Goal: Contribute content: Contribute content

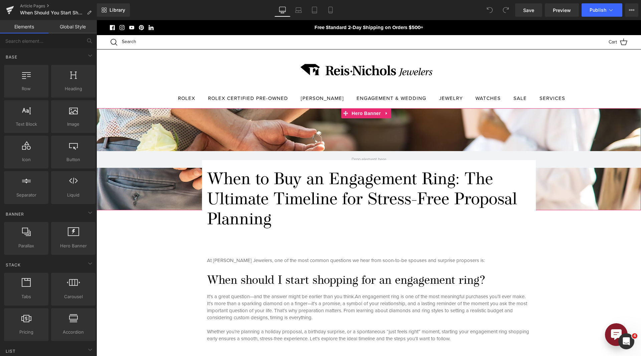
click at [284, 121] on div at bounding box center [369, 159] width 545 height 102
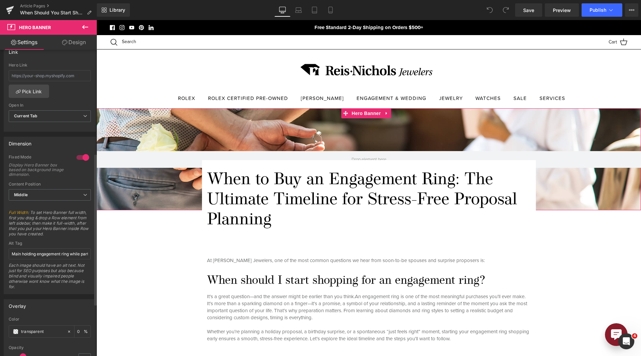
scroll to position [234, 0]
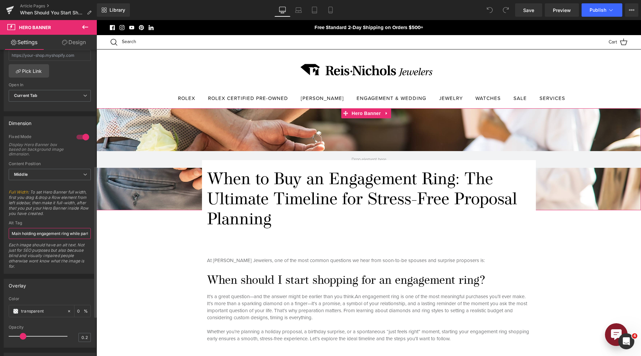
click at [61, 234] on input "Main holding engagement ring while partner sits and drinks coffee" at bounding box center [50, 233] width 82 height 11
click at [24, 233] on input "Main holding engagement ring while partner sits and drinks coffee" at bounding box center [50, 233] width 82 height 11
click at [22, 233] on input "Main holding engagement ring while partner sits and drinks coffee" at bounding box center [50, 233] width 82 height 11
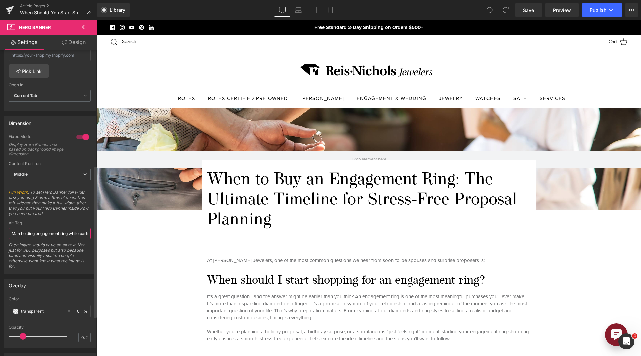
click at [47, 236] on input "Man holding engagement ring while partner sits and drinks coffee" at bounding box center [50, 233] width 82 height 11
click at [45, 234] on input "Man holding engagement ring while partner sits and drinks coffee" at bounding box center [50, 233] width 82 height 11
click at [44, 233] on input "Man holding engagement ring while partner sits and drinks coffee" at bounding box center [50, 233] width 82 height 11
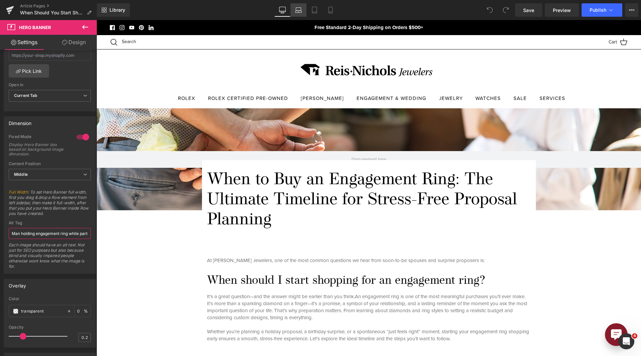
type input "Man holding engagement ring while partner sits and drinks coffee"
click at [299, 6] on link "Laptop" at bounding box center [299, 9] width 16 height 13
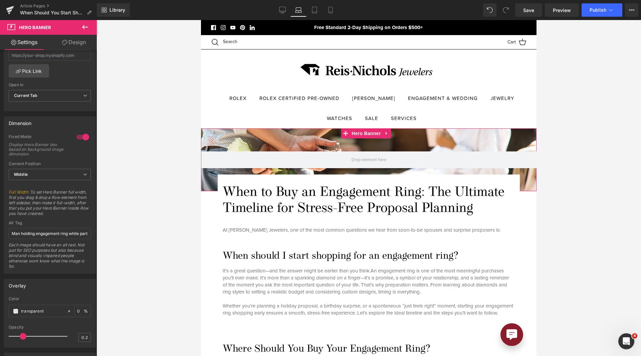
click at [351, 139] on div at bounding box center [369, 159] width 336 height 63
click at [315, 17] on div "Library Laptop Desktop Laptop Tablet Mobile Save Preview Publish Scheduled View…" at bounding box center [369, 10] width 544 height 20
click at [319, 13] on link "Tablet" at bounding box center [315, 9] width 16 height 13
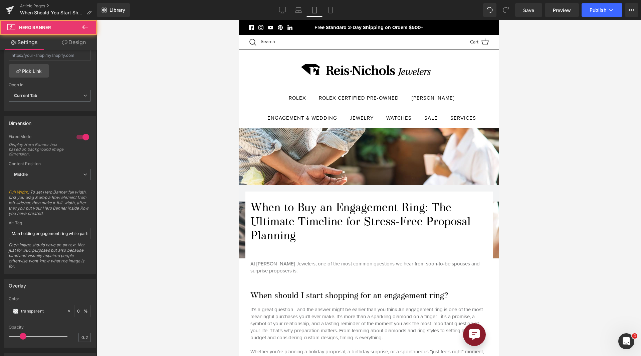
click at [315, 156] on div at bounding box center [368, 193] width 261 height 130
click at [326, 13] on link "Mobile" at bounding box center [331, 9] width 16 height 13
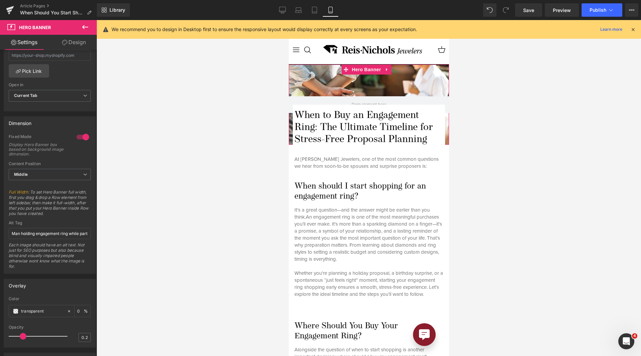
click at [336, 74] on div at bounding box center [369, 104] width 160 height 80
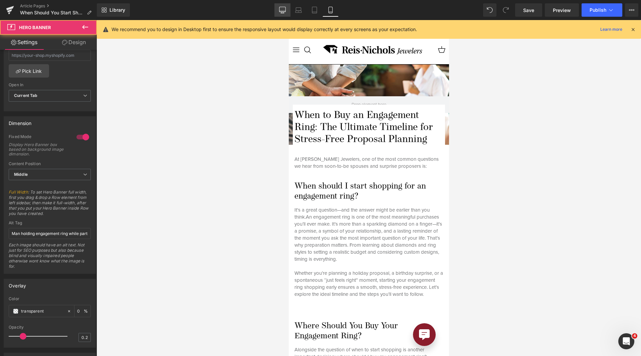
click at [279, 11] on link "Desktop" at bounding box center [283, 9] width 16 height 13
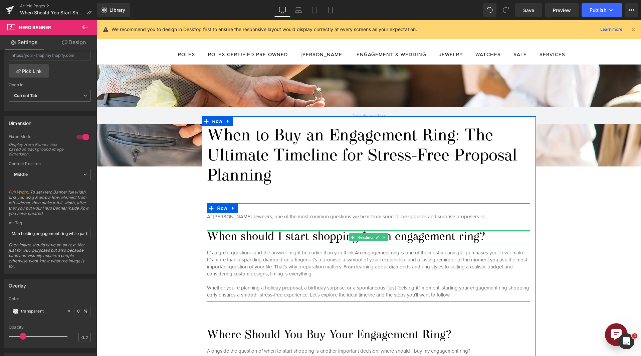
scroll to position [244, 0]
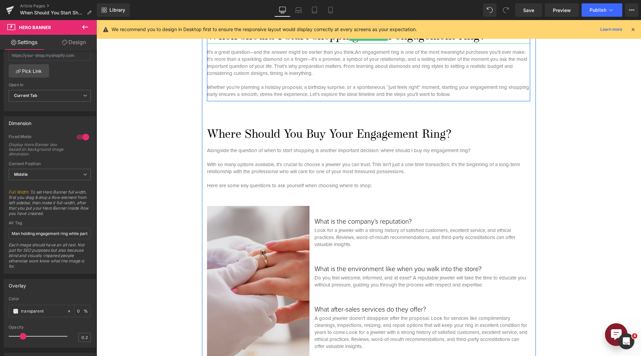
click at [296, 230] on img at bounding box center [261, 283] width 108 height 154
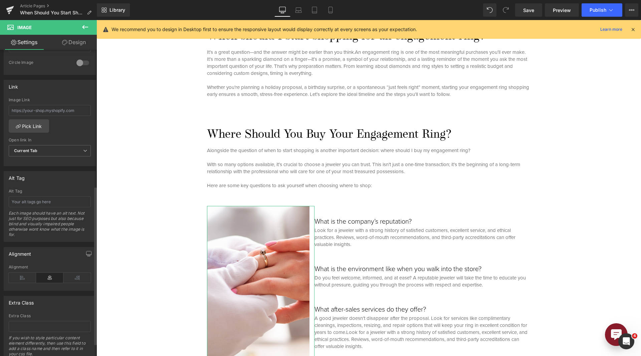
scroll to position [287, 0]
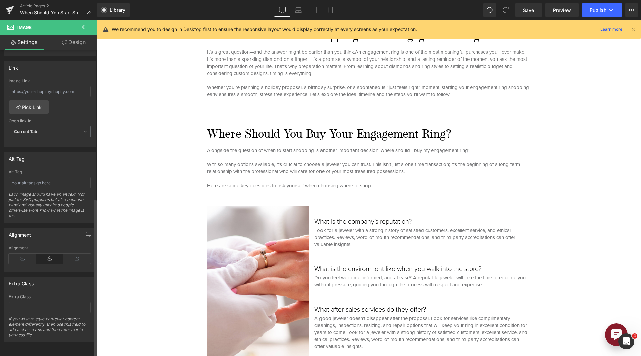
click at [41, 170] on div "Alt Tag" at bounding box center [50, 172] width 82 height 5
click at [47, 177] on input "text" at bounding box center [50, 182] width 82 height 11
click at [51, 177] on input "Jewelry Consultant holding ring bearers hand" at bounding box center [50, 182] width 82 height 11
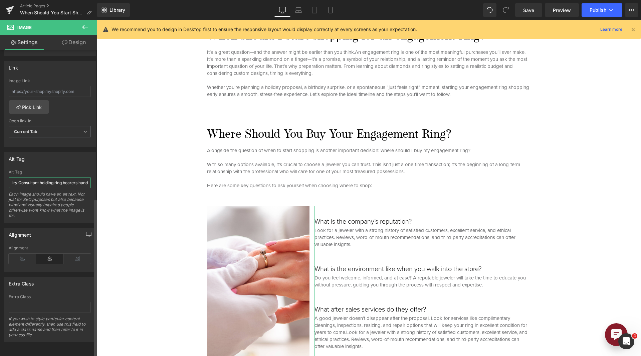
click at [51, 177] on input "Jewelry Consultant holding ring bearers hand" at bounding box center [50, 182] width 82 height 11
type input "Jewelry Consultant holding ring bearers hand"
click at [293, 16] on link "Laptop" at bounding box center [299, 9] width 16 height 13
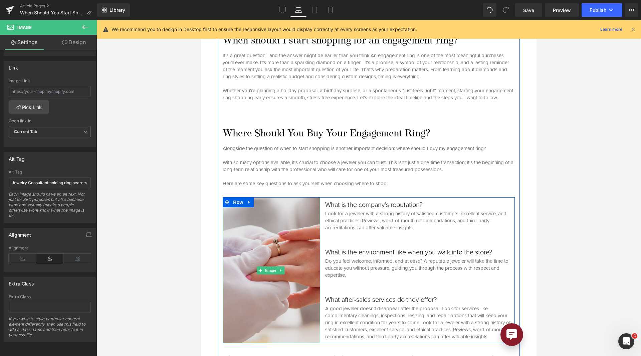
click at [298, 247] on img at bounding box center [271, 270] width 97 height 146
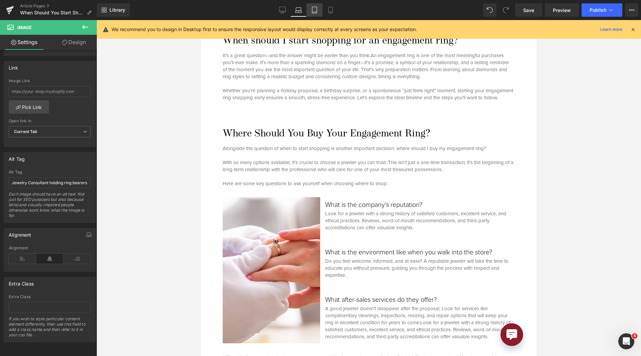
click at [316, 13] on icon at bounding box center [314, 10] width 7 height 7
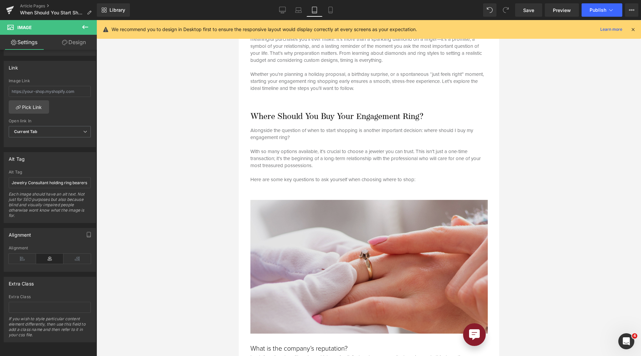
scroll to position [334, 0]
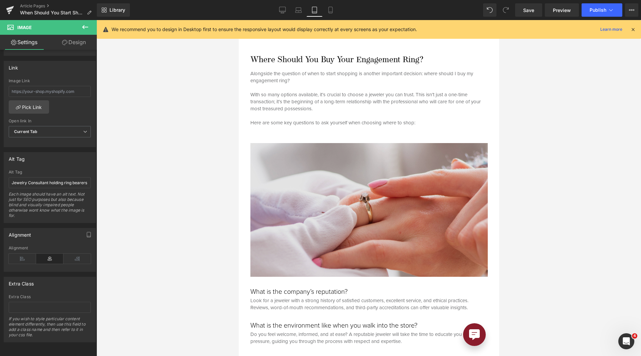
click at [365, 174] on img at bounding box center [368, 210] width 237 height 134
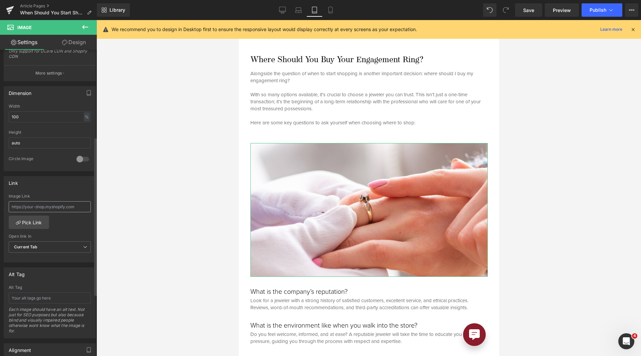
scroll to position [287, 0]
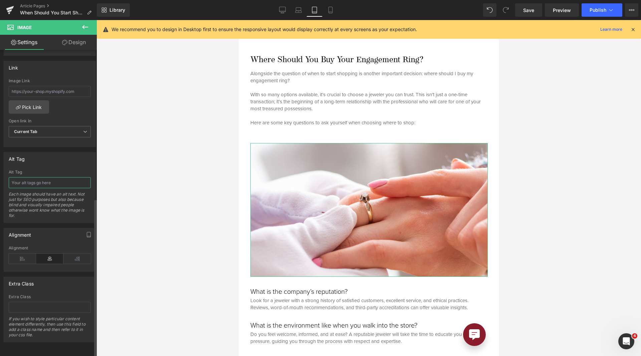
click at [45, 177] on input "text" at bounding box center [50, 182] width 82 height 11
paste input "Jewelry Consultant holding ring bearers hand"
type input "Jewelry Consultant holding ring bearers hand"
click at [333, 11] on icon at bounding box center [330, 10] width 7 height 7
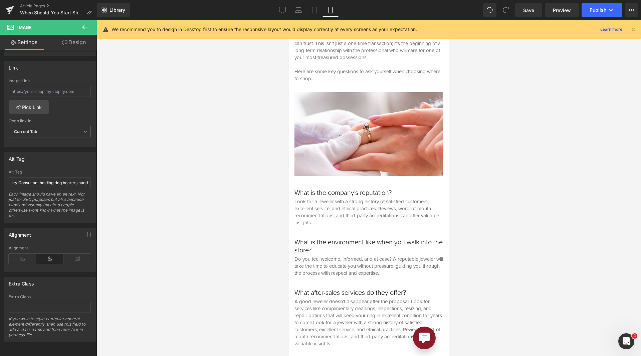
scroll to position [0, 0]
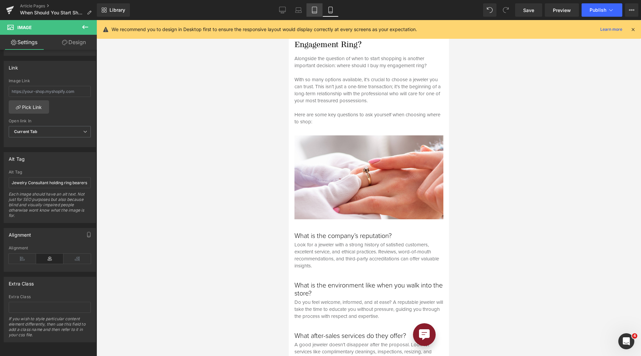
click at [318, 10] on icon at bounding box center [314, 10] width 7 height 7
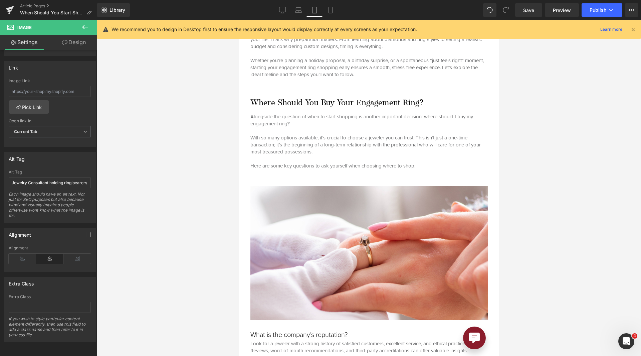
scroll to position [334, 0]
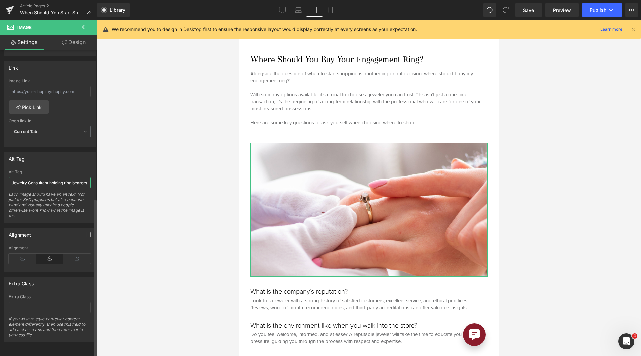
click at [80, 181] on input "Jewelry Consultant holding ring bearers hand" at bounding box center [50, 182] width 82 height 11
drag, startPoint x: 75, startPoint y: 177, endPoint x: 87, endPoint y: 175, distance: 12.1
click at [87, 177] on input "Jewelry Consultant holding ring bearers hand" at bounding box center [50, 182] width 82 height 11
click at [82, 177] on input "Jewelry Consultant holding ring bearers hand" at bounding box center [50, 182] width 82 height 11
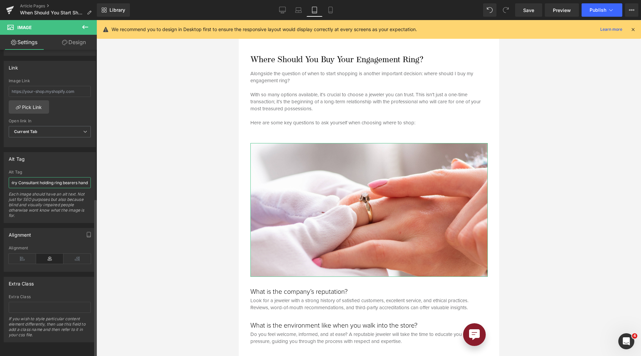
click at [87, 177] on input "Jewelry Consultant holding ring bearers hand" at bounding box center [50, 182] width 82 height 11
click at [75, 177] on input "Jewelry Consultant holding ring bearers hand" at bounding box center [50, 182] width 82 height 11
click at [87, 179] on input "Jewelry Consultant holding ring bearers hand" at bounding box center [50, 182] width 82 height 11
click at [325, 10] on link "Mobile" at bounding box center [331, 9] width 16 height 13
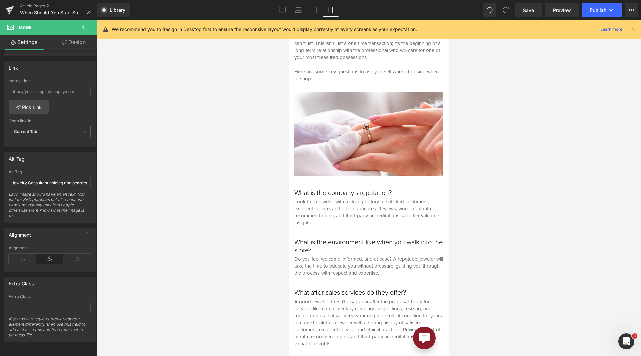
scroll to position [291, 0]
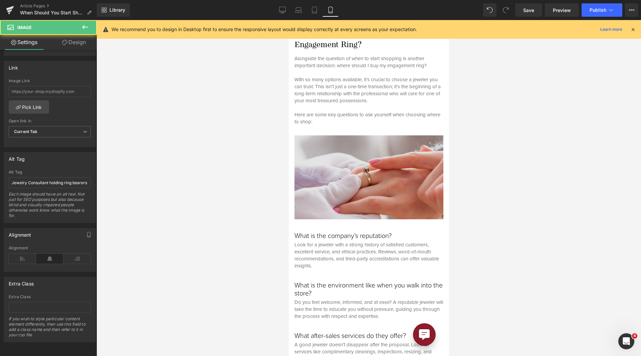
click at [348, 195] on img at bounding box center [368, 177] width 149 height 84
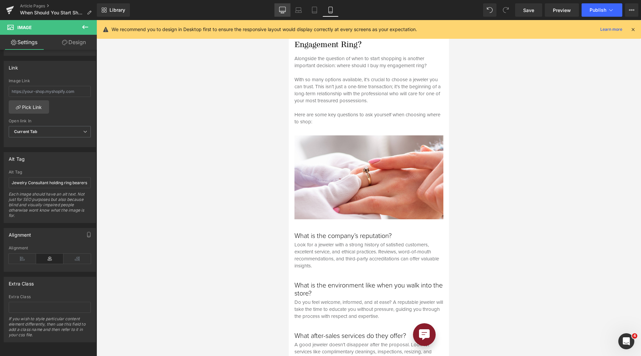
click at [285, 13] on link "Desktop" at bounding box center [283, 9] width 16 height 13
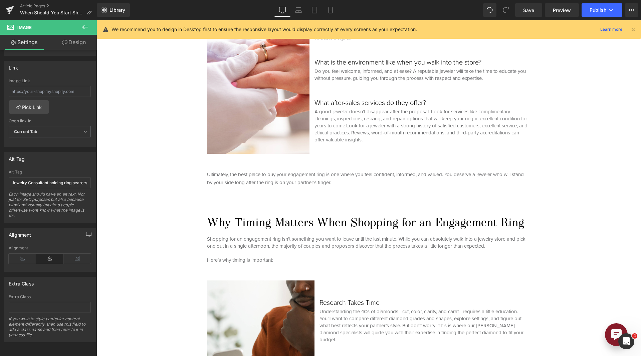
scroll to position [568, 0]
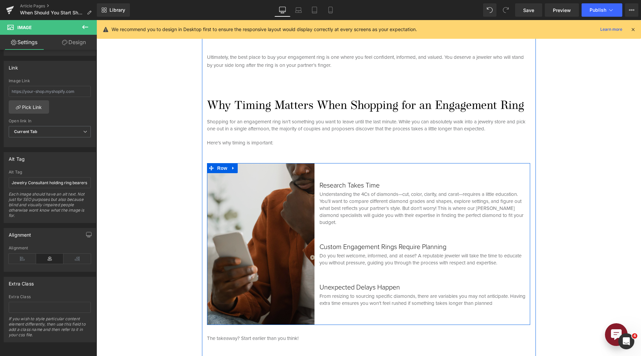
click at [290, 212] on img at bounding box center [261, 244] width 108 height 162
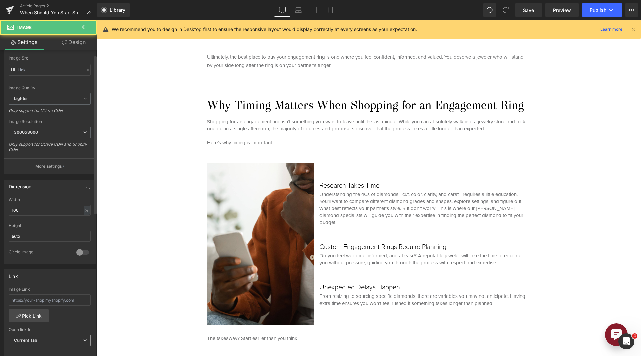
scroll to position [200, 0]
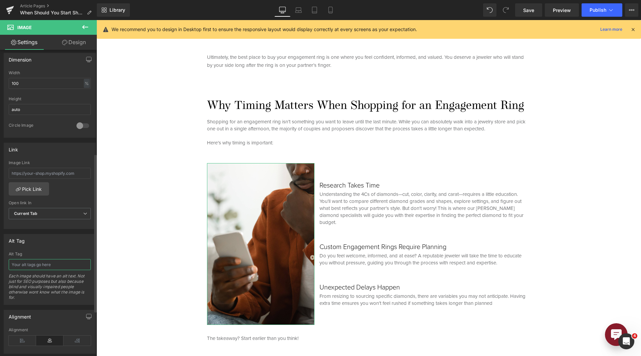
click at [36, 262] on input "text" at bounding box center [50, 264] width 82 height 11
type input "G"
click at [54, 268] on input "Man holding phone reasearching online" at bounding box center [50, 264] width 82 height 11
click at [54, 265] on input "Man holding phone reasearching online" at bounding box center [50, 264] width 82 height 11
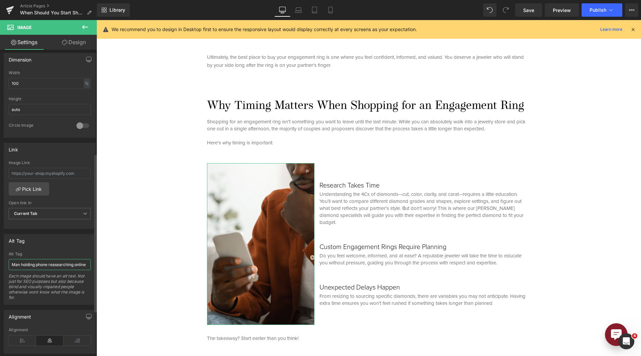
click at [54, 265] on input "Man holding phone reasearching online" at bounding box center [50, 264] width 82 height 11
click at [48, 264] on input "Man holding phone reasearching online" at bounding box center [50, 264] width 82 height 11
drag, startPoint x: 48, startPoint y: 264, endPoint x: 89, endPoint y: 263, distance: 40.4
click at [89, 263] on div "Alt Tag Man holding phone reasearching online Each image should have an alt tex…" at bounding box center [50, 277] width 92 height 53
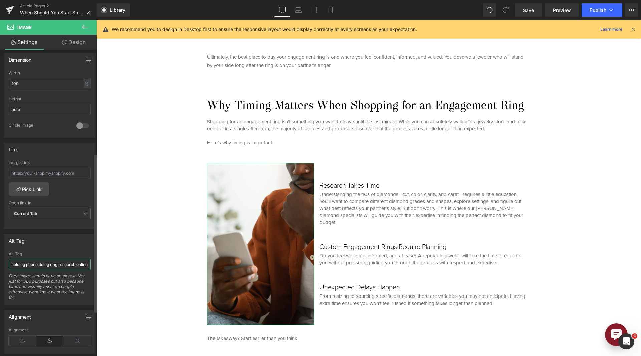
scroll to position [0, 13]
click at [83, 263] on input "Man holding phone doing ring research online" at bounding box center [50, 264] width 82 height 11
type input "Man holding phone doing ring research online"
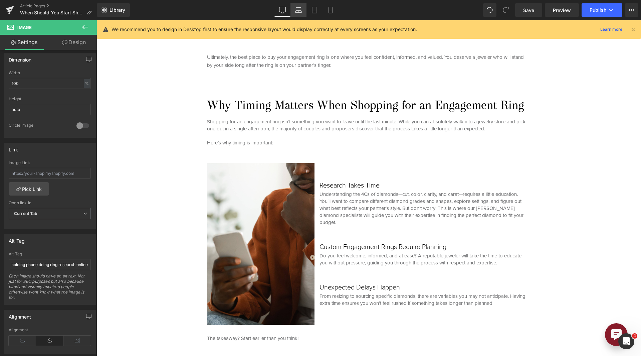
click at [306, 10] on link "Laptop" at bounding box center [299, 9] width 16 height 13
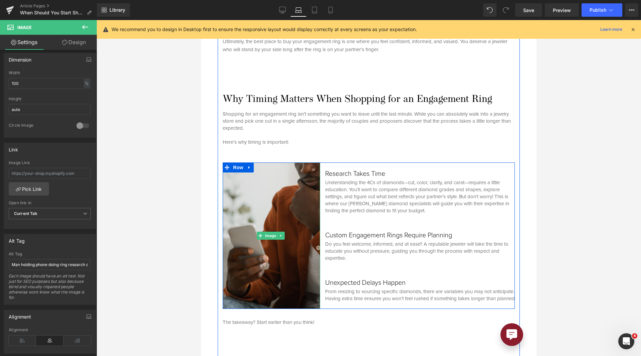
click at [301, 210] on img at bounding box center [271, 235] width 97 height 146
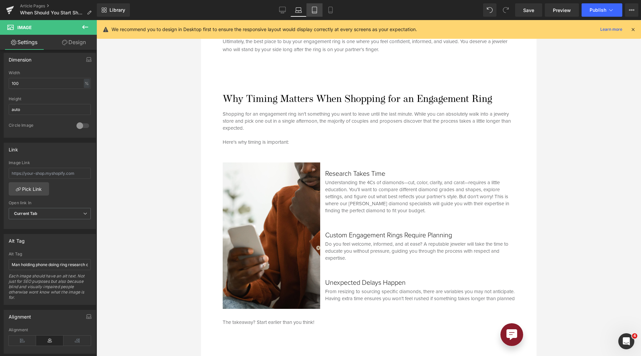
click at [314, 7] on icon at bounding box center [314, 10] width 7 height 7
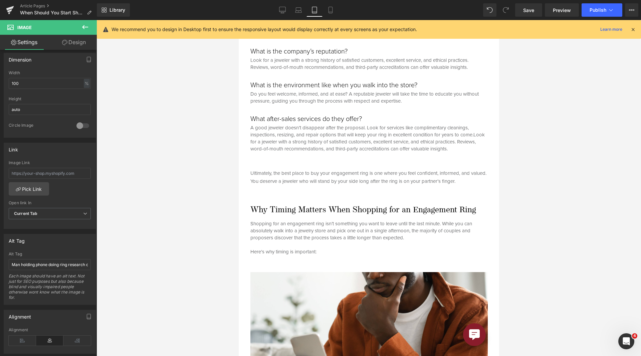
scroll to position [701, 0]
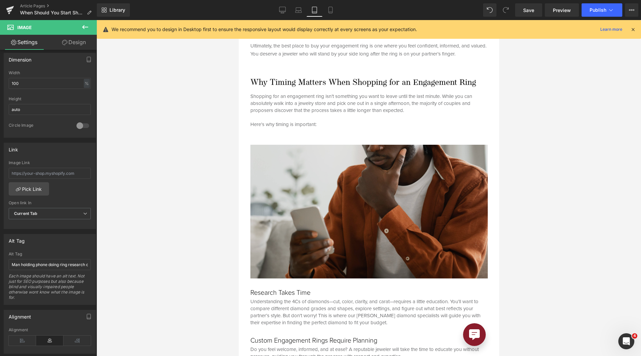
click at [310, 220] on img at bounding box center [368, 212] width 237 height 134
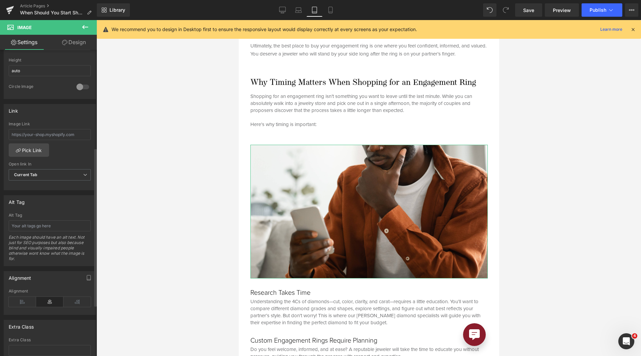
scroll to position [287, 0]
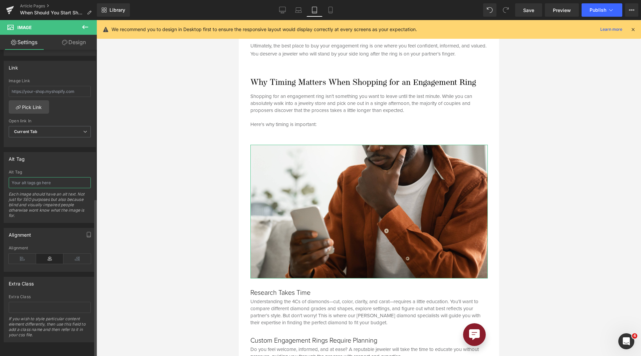
click at [53, 177] on input "text" at bounding box center [50, 182] width 82 height 11
paste input "Man holding phone doing ring research online"
type input "Man holding phone doing ring research online"
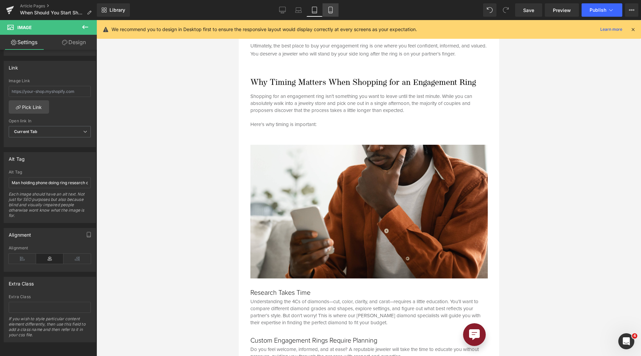
click at [333, 9] on icon at bounding box center [330, 10] width 7 height 7
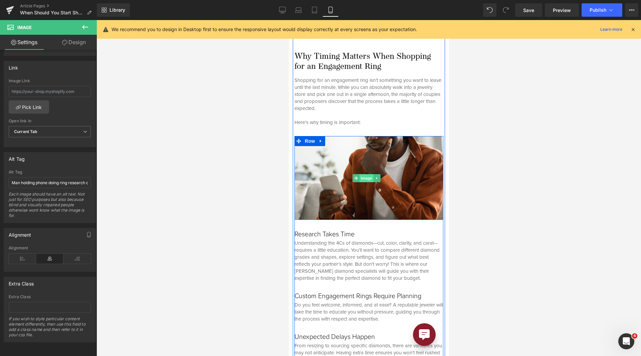
click at [366, 182] on span "Image" at bounding box center [366, 178] width 14 height 8
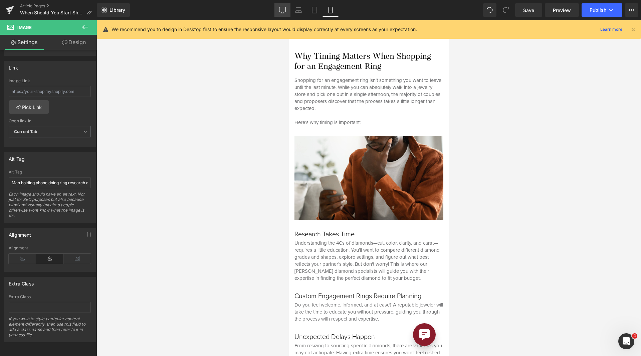
click at [286, 8] on icon at bounding box center [282, 10] width 7 height 7
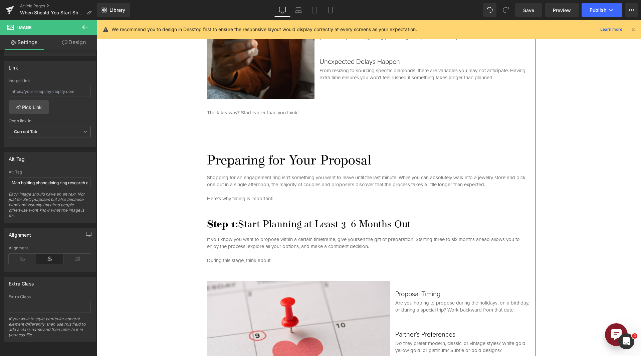
scroll to position [868, 0]
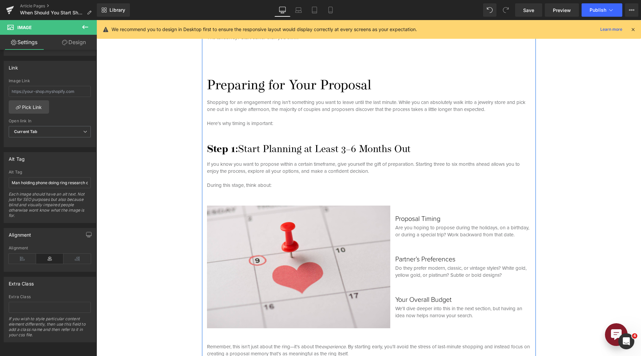
click at [306, 218] on img at bounding box center [301, 266] width 189 height 123
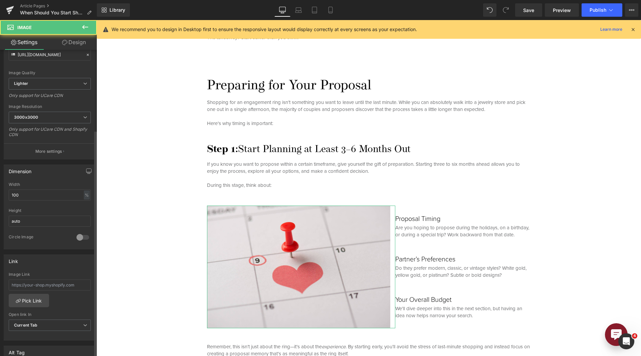
scroll to position [200, 0]
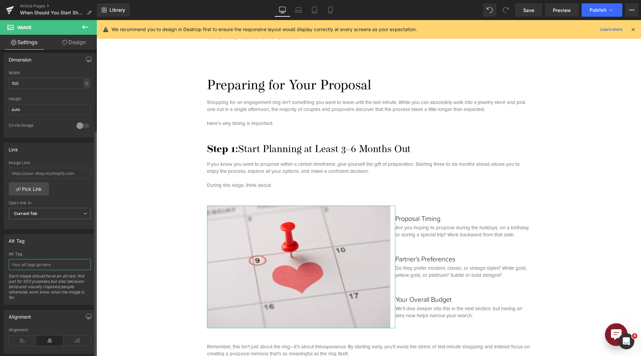
click at [48, 269] on input "text" at bounding box center [50, 264] width 82 height 11
click at [43, 262] on input "Calendar marking proposal date with a heart and pin" at bounding box center [50, 264] width 82 height 11
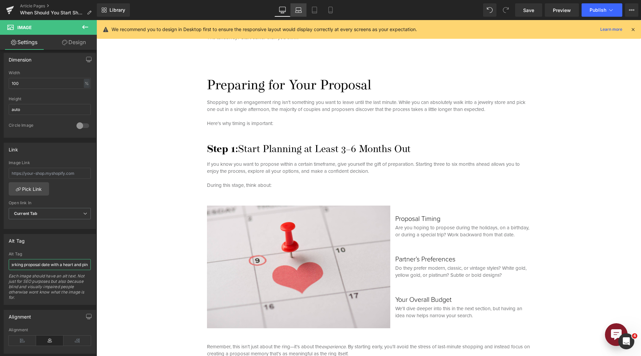
type input "Calendar marking proposal date with a heart and pin"
click at [301, 10] on icon at bounding box center [298, 9] width 5 height 3
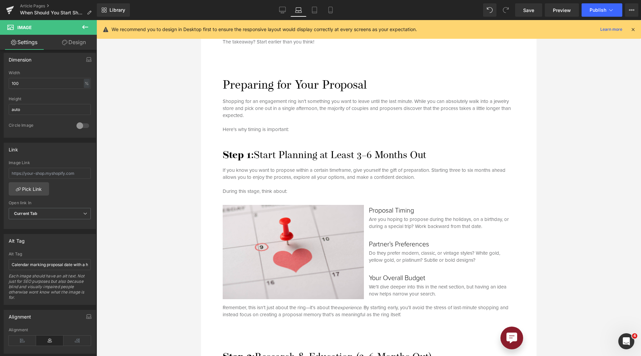
scroll to position [813, 0]
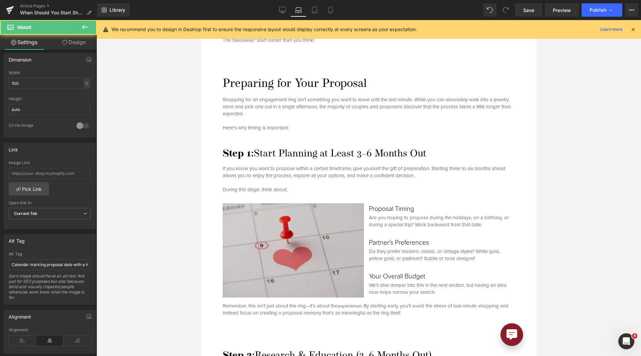
click at [335, 224] on img at bounding box center [296, 250] width 146 height 94
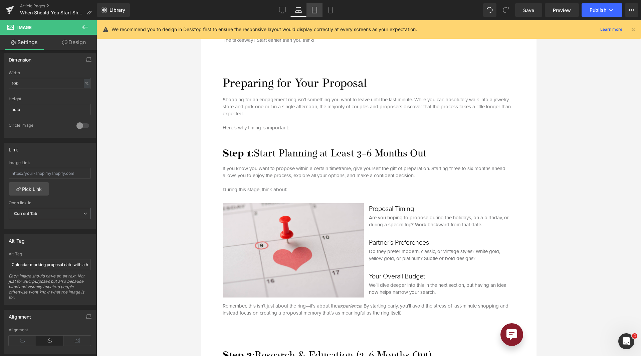
click at [314, 10] on icon at bounding box center [314, 10] width 7 height 7
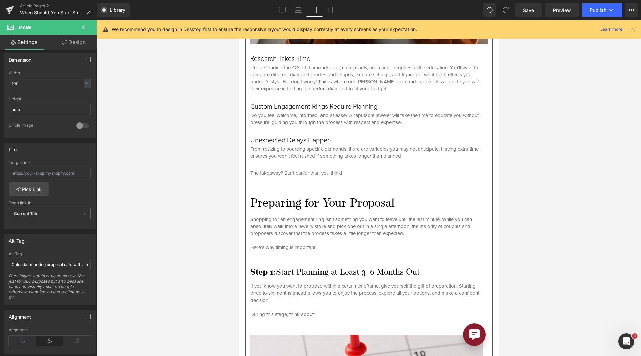
scroll to position [1102, 0]
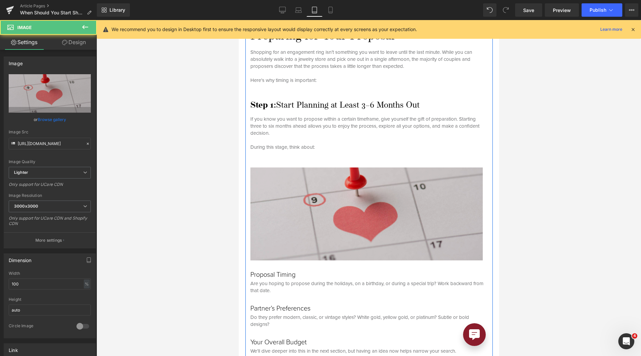
click at [319, 212] on img at bounding box center [368, 213] width 237 height 93
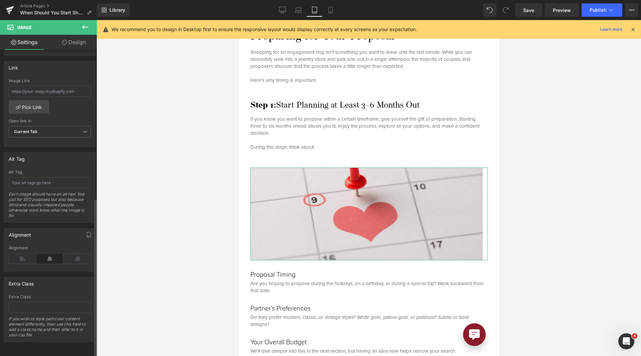
scroll to position [287, 0]
click at [53, 177] on input "text" at bounding box center [50, 182] width 82 height 11
paste input "Calendar marking proposal date with a heart and pin"
type input "Calendar marking proposal date with a heart and pin"
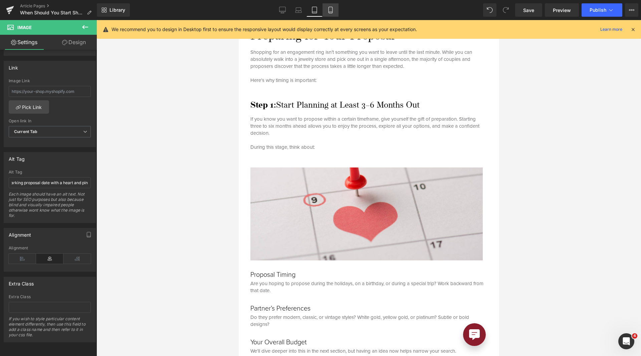
click at [333, 9] on icon at bounding box center [330, 10] width 7 height 7
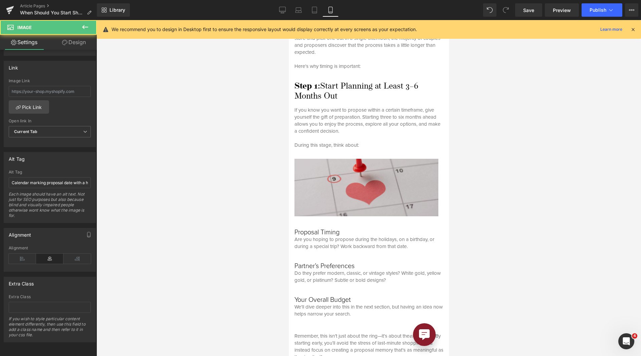
click at [365, 173] on img at bounding box center [368, 187] width 149 height 57
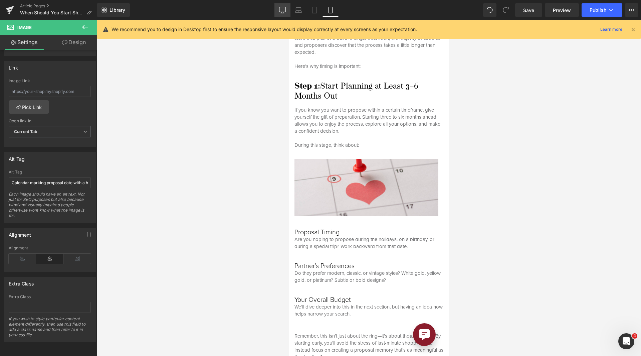
click at [280, 15] on link "Desktop" at bounding box center [283, 9] width 16 height 13
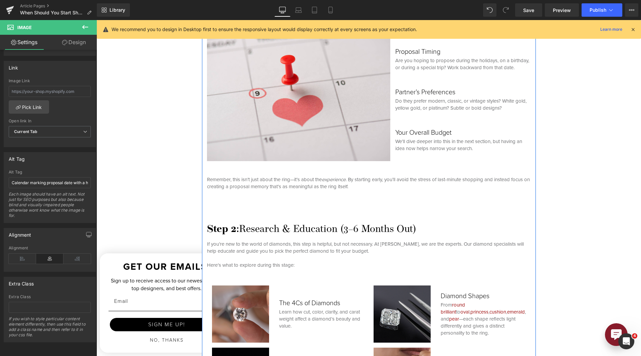
scroll to position [1236, 0]
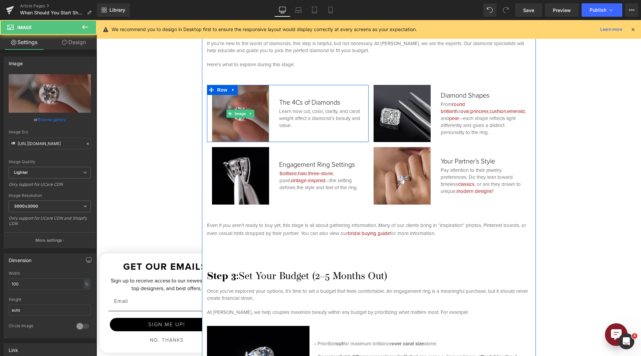
click at [247, 99] on img at bounding box center [240, 113] width 57 height 57
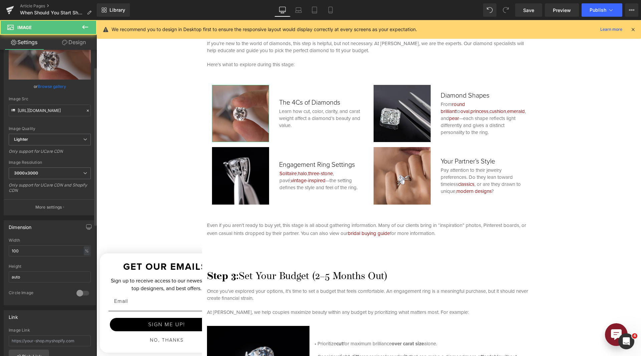
scroll to position [200, 0]
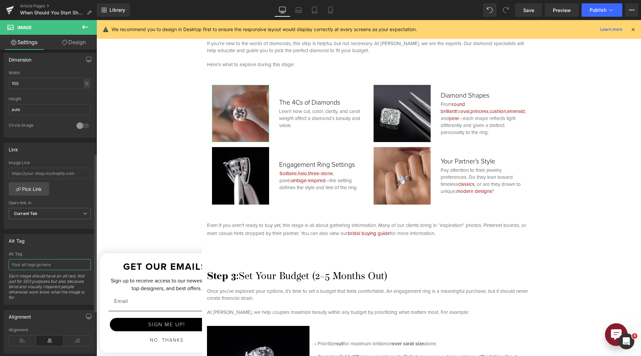
click at [42, 266] on input "text" at bounding box center [50, 264] width 82 height 11
click at [72, 263] on input "Jeweler examining a diamond through loop" at bounding box center [50, 264] width 82 height 11
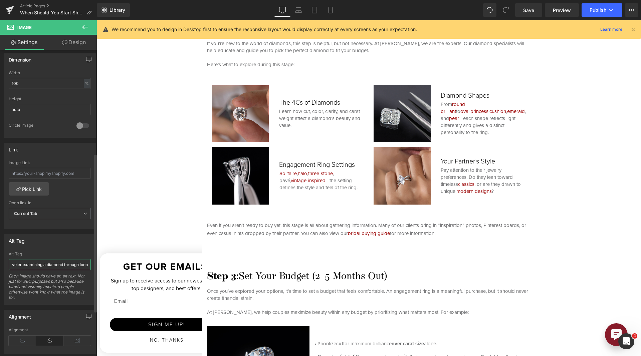
click at [84, 263] on input "Jeweler examining a diamond through loop" at bounding box center [50, 264] width 82 height 11
click at [85, 265] on input "Jeweler examining a diamond through loop" at bounding box center [50, 264] width 82 height 11
click at [82, 264] on input "Jeweler examining a diamond through loupe" at bounding box center [50, 264] width 82 height 11
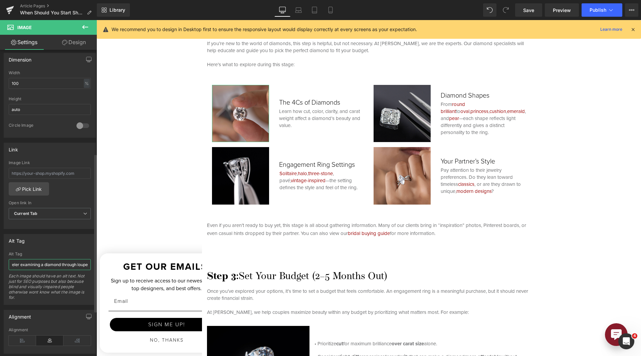
click at [82, 264] on input "Jeweler examining a diamond through loupe" at bounding box center [50, 264] width 82 height 11
click at [37, 267] on input "Jeweler examining a diamond through loupe" at bounding box center [50, 264] width 82 height 11
type input "Jeweler examining a diamond through loupe"
click at [36, 284] on div "Each image should have an alt text. Not just for SEO purposes but also because …" at bounding box center [50, 288] width 82 height 31
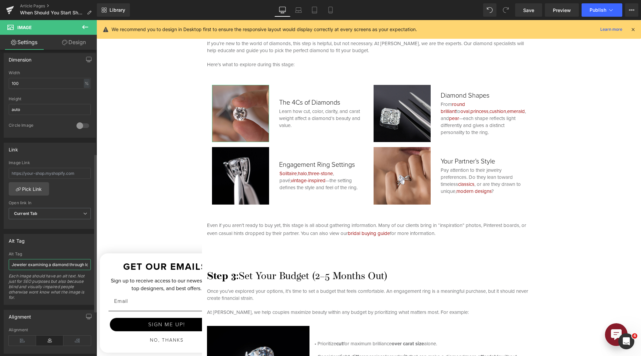
click at [41, 264] on input "Jeweler examining a diamond through loupe" at bounding box center [50, 264] width 82 height 11
click at [296, 8] on icon at bounding box center [298, 10] width 7 height 7
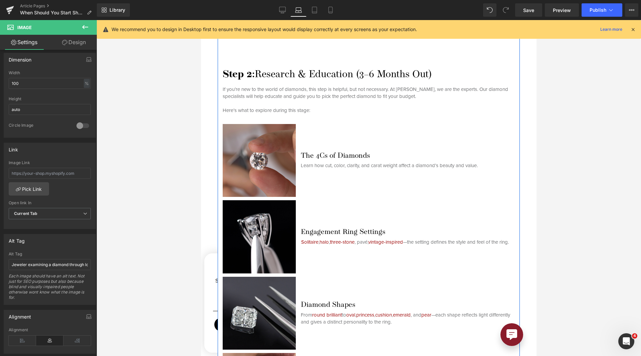
scroll to position [1202, 0]
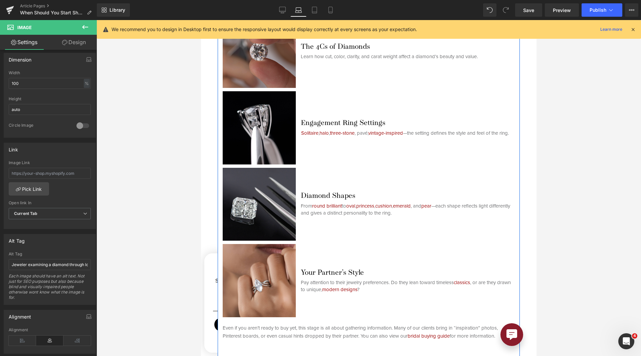
click at [248, 65] on img at bounding box center [259, 51] width 73 height 73
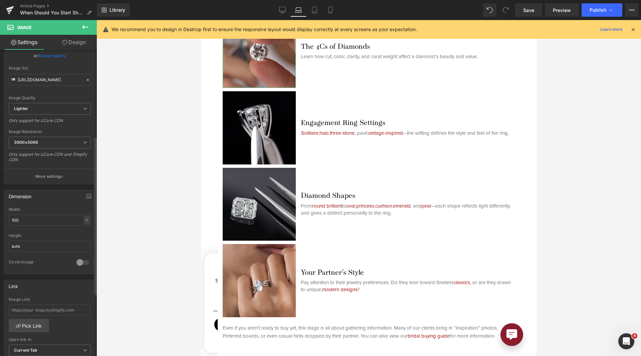
scroll to position [167, 0]
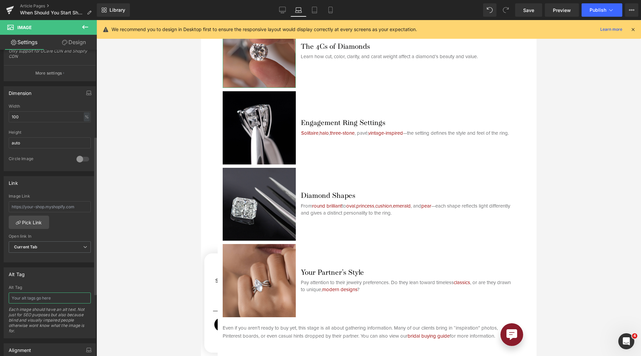
click at [32, 299] on input "text" at bounding box center [50, 297] width 82 height 11
paste input "Jeweler examining a diamond through loupe"
type input "Jeweler examining a diamond through loupe"
click at [319, 6] on link "Tablet" at bounding box center [315, 9] width 16 height 13
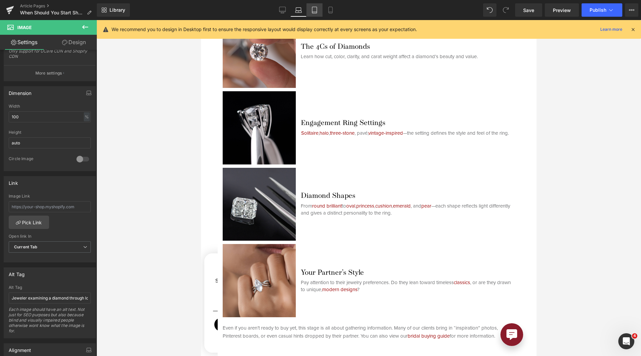
scroll to position [1438, 0]
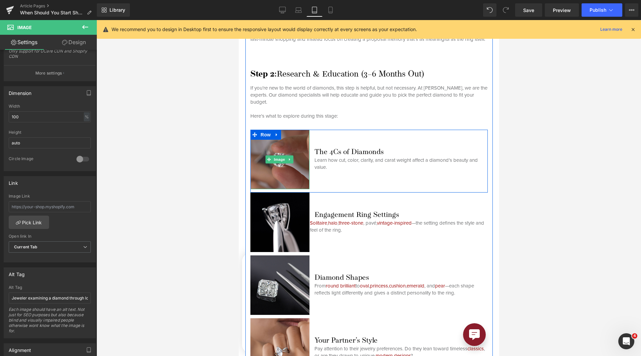
click at [257, 182] on img at bounding box center [279, 159] width 59 height 59
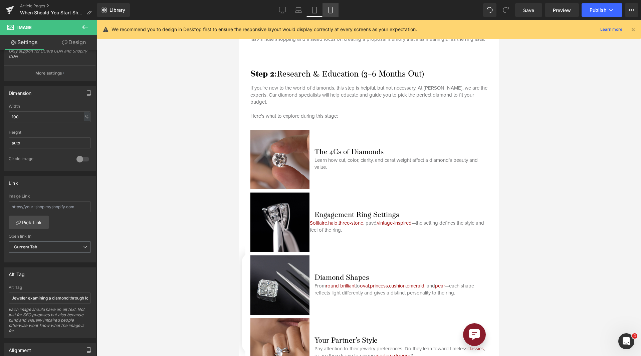
click at [328, 10] on icon at bounding box center [330, 10] width 7 height 7
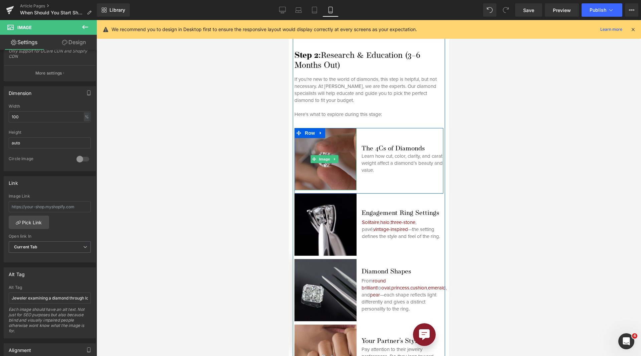
click at [307, 175] on img at bounding box center [325, 159] width 62 height 62
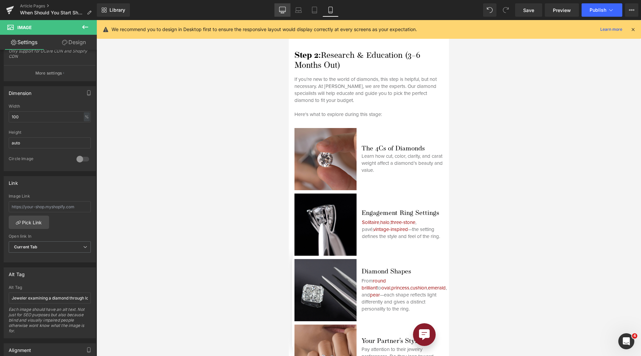
click at [282, 8] on icon at bounding box center [282, 10] width 7 height 7
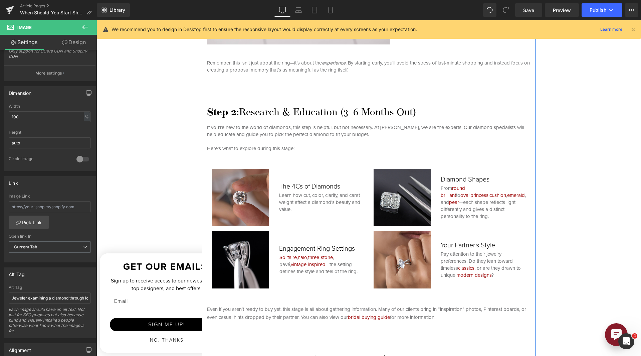
scroll to position [1236, 0]
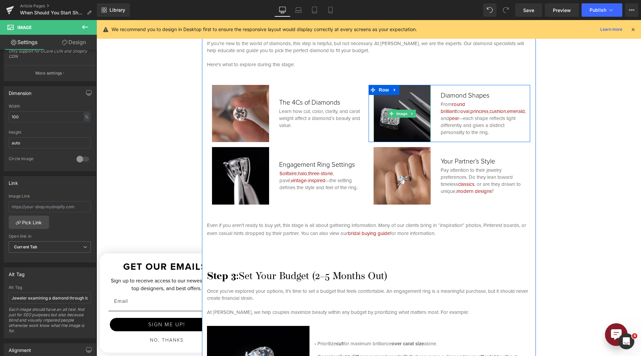
click at [381, 125] on img at bounding box center [402, 113] width 57 height 57
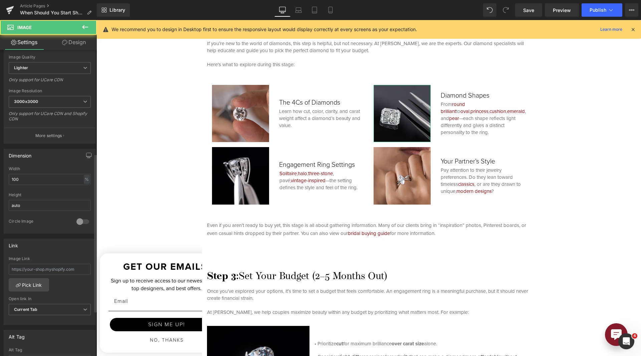
scroll to position [200, 0]
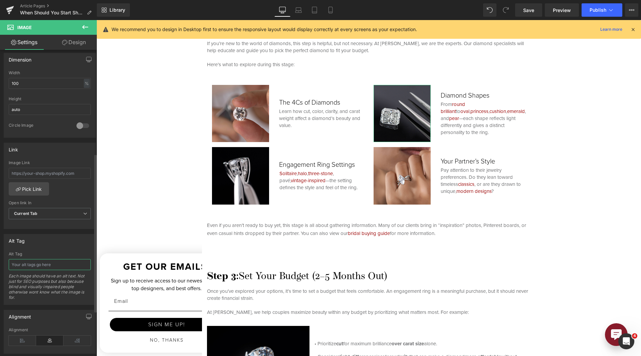
click at [62, 260] on input "text" at bounding box center [50, 264] width 82 height 11
click at [61, 261] on input "Tweezers next to a radiant diamond on a black table." at bounding box center [50, 264] width 82 height 11
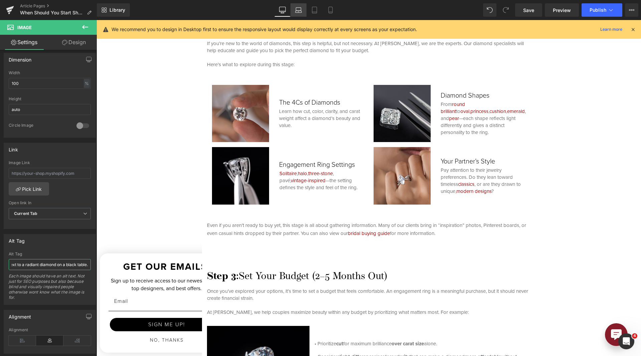
type input "Tweezers next to a radiant diamond on a black table."
click at [303, 9] on link "Laptop" at bounding box center [299, 9] width 16 height 13
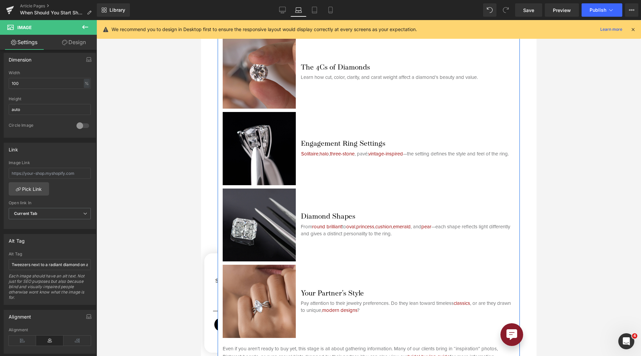
scroll to position [1236, 0]
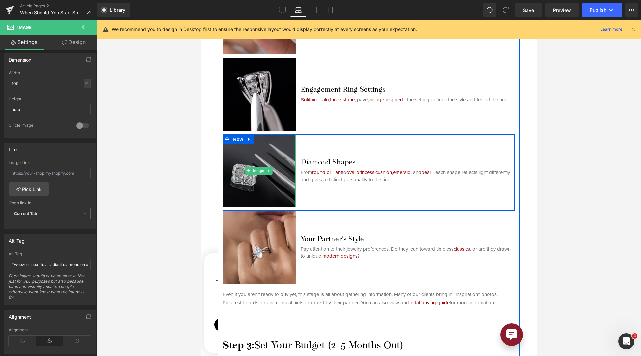
click at [271, 158] on img at bounding box center [259, 170] width 73 height 73
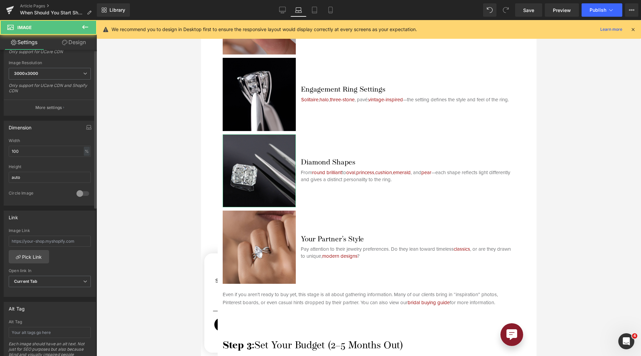
scroll to position [234, 0]
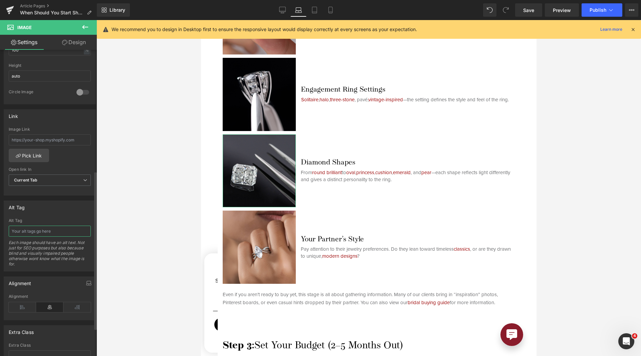
click at [43, 234] on input "text" at bounding box center [50, 230] width 82 height 11
paste input "Tweezers next to a radiant diamond on a black table."
type input "Tweezers next to a radiant diamond on a black table."
click at [314, 5] on link "Tablet" at bounding box center [315, 9] width 16 height 13
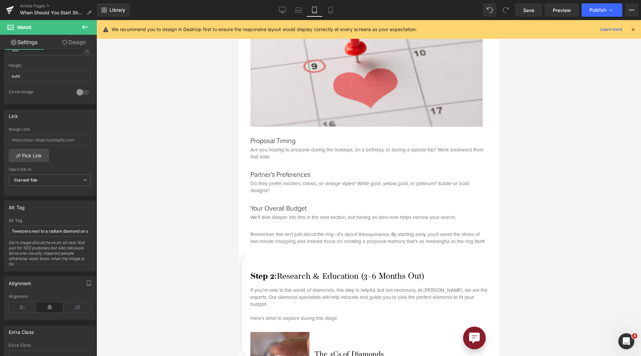
scroll to position [1562, 0]
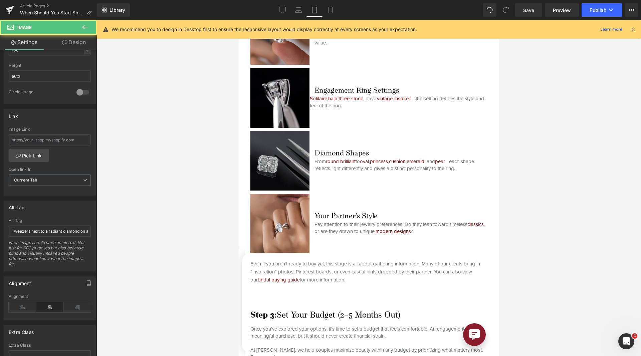
click at [257, 176] on img at bounding box center [279, 160] width 59 height 59
click at [331, 8] on icon at bounding box center [330, 10] width 7 height 7
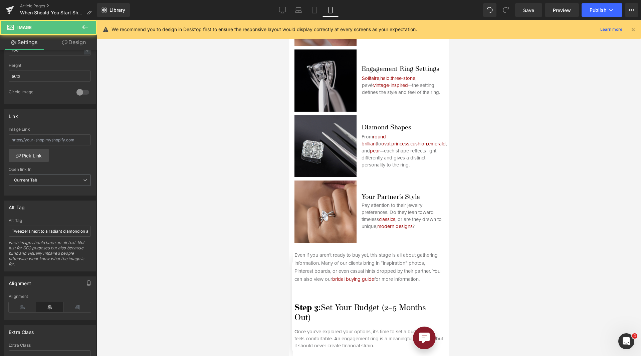
scroll to position [1546, 0]
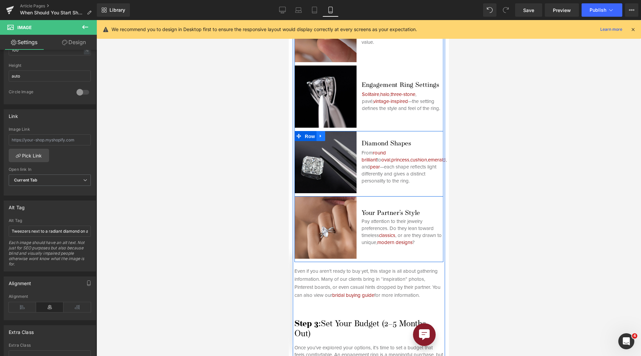
click at [315, 141] on span "Row" at bounding box center [309, 136] width 13 height 10
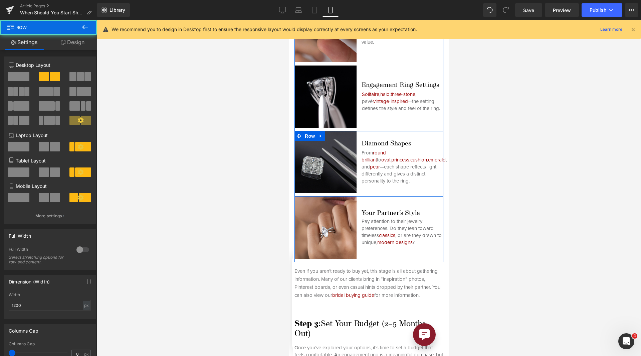
click at [319, 157] on img at bounding box center [325, 162] width 62 height 62
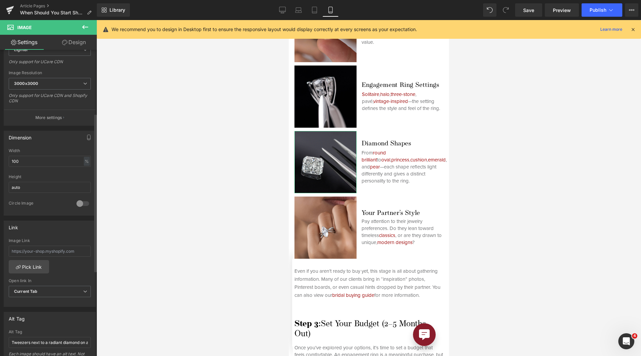
scroll to position [200, 0]
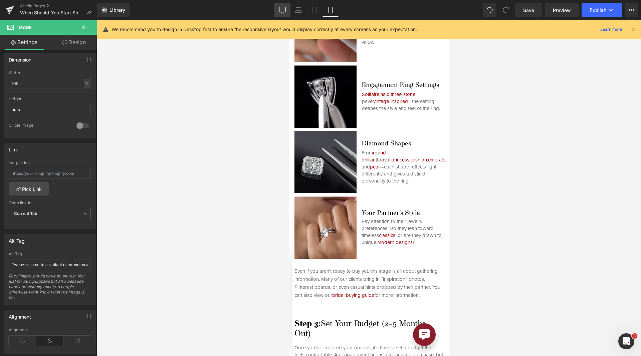
click at [286, 10] on icon at bounding box center [282, 10] width 7 height 7
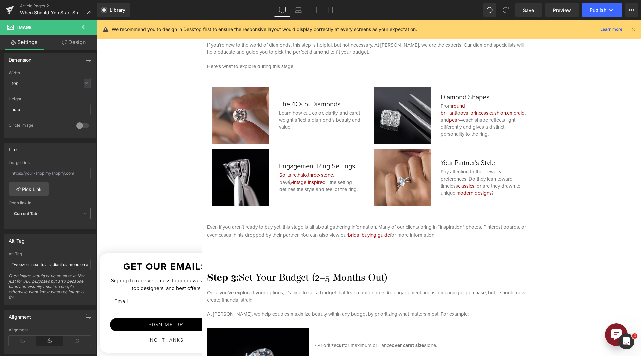
scroll to position [1336, 0]
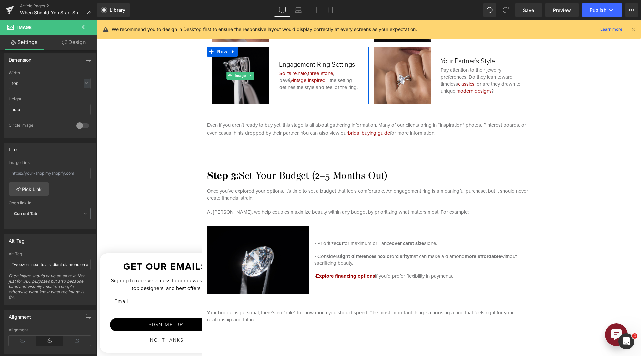
click at [246, 82] on img at bounding box center [240, 75] width 57 height 57
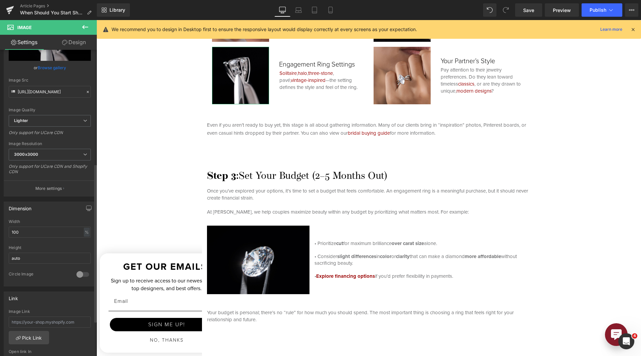
scroll to position [234, 0]
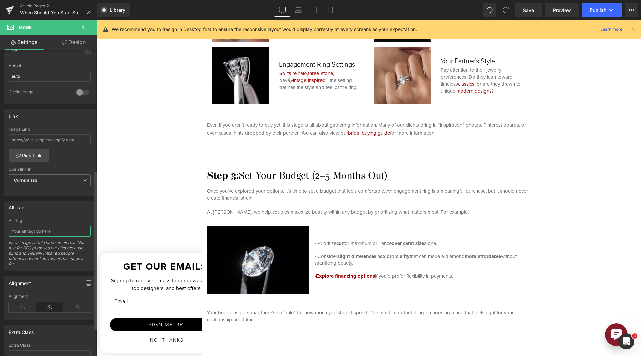
click at [66, 231] on input "text" at bounding box center [50, 230] width 82 height 11
click at [67, 229] on input "Close-up of a mounted diamond in an engagement ring setting" at bounding box center [50, 230] width 82 height 11
click at [68, 229] on input "Close-up of a mounted diamond in an engagement ring setting" at bounding box center [50, 230] width 82 height 11
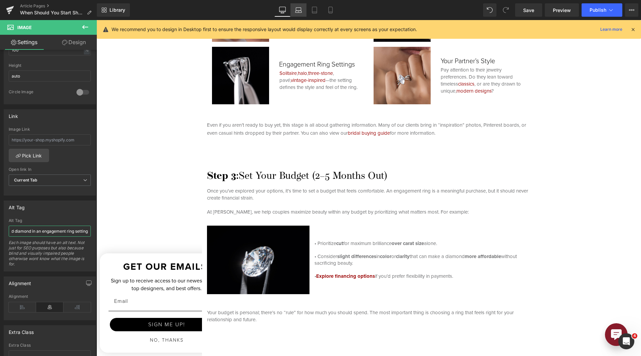
type input "Close-up of a mounted diamond in an engagement ring setting"
click at [303, 5] on link "Laptop" at bounding box center [299, 9] width 16 height 13
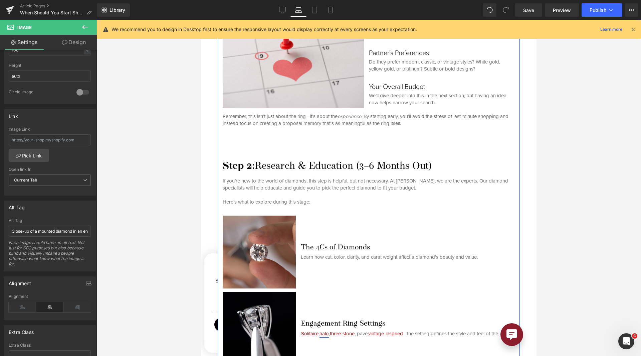
scroll to position [1236, 0]
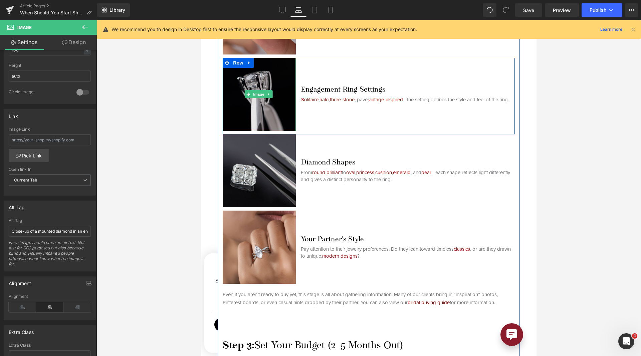
click at [271, 110] on img at bounding box center [259, 94] width 73 height 73
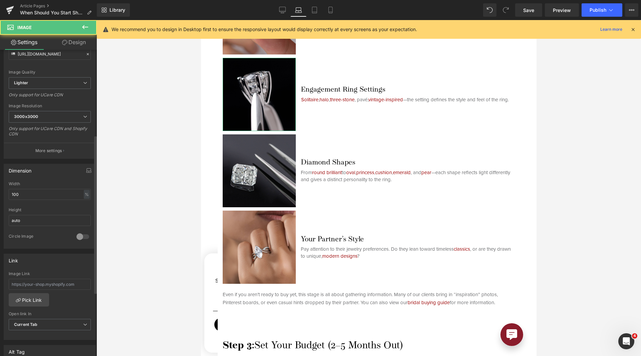
scroll to position [200, 0]
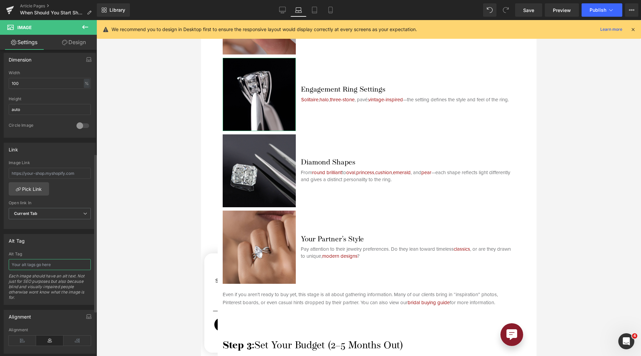
click at [35, 263] on input "text" at bounding box center [50, 264] width 82 height 11
paste input "Close-up of a mounted diamond in an engagement ring setting"
type input "Close-up of a mounted diamond in an engagement ring setting"
click at [319, 4] on link "Tablet" at bounding box center [315, 9] width 16 height 13
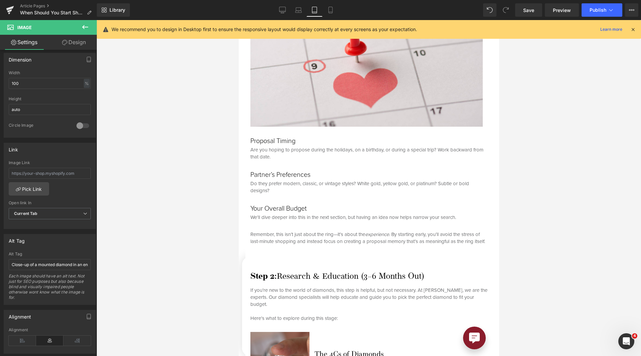
scroll to position [1576, 0]
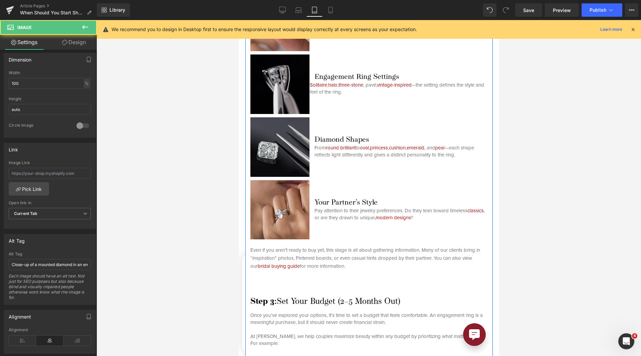
click at [274, 99] on img at bounding box center [279, 83] width 59 height 59
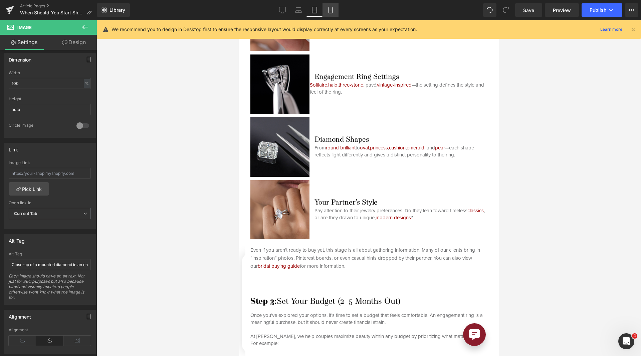
click at [337, 11] on link "Mobile" at bounding box center [331, 9] width 16 height 13
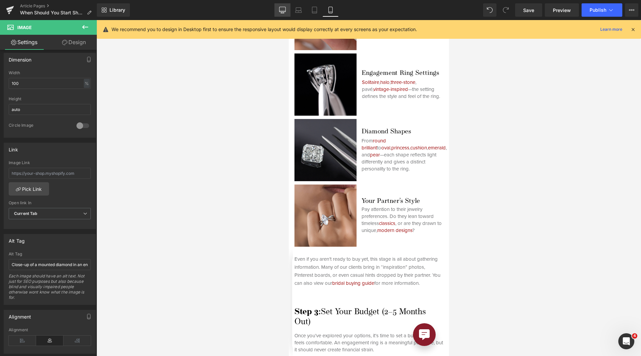
click at [283, 7] on icon at bounding box center [283, 9] width 6 height 5
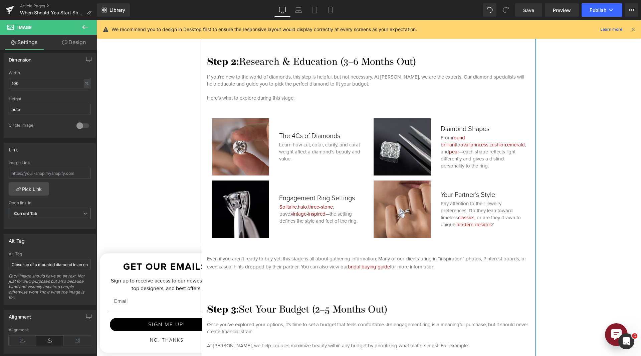
scroll to position [1236, 0]
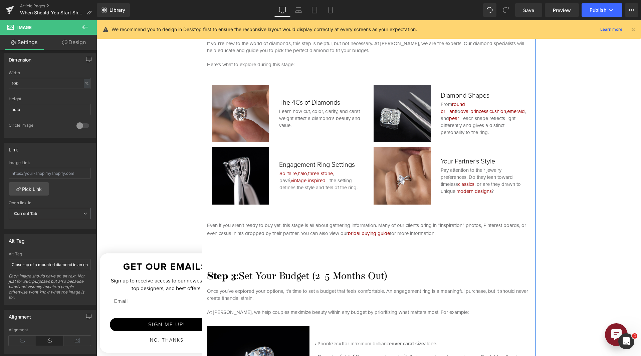
click at [401, 172] on div "Image" at bounding box center [402, 175] width 57 height 57
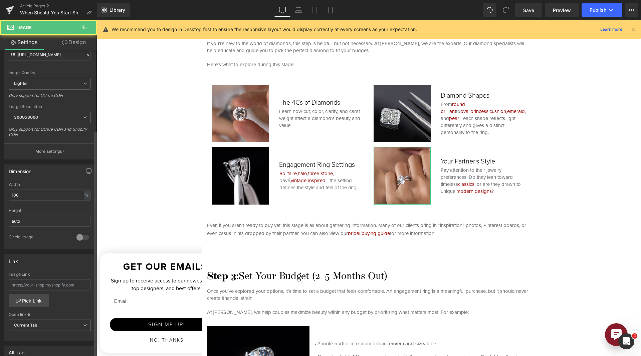
scroll to position [167, 0]
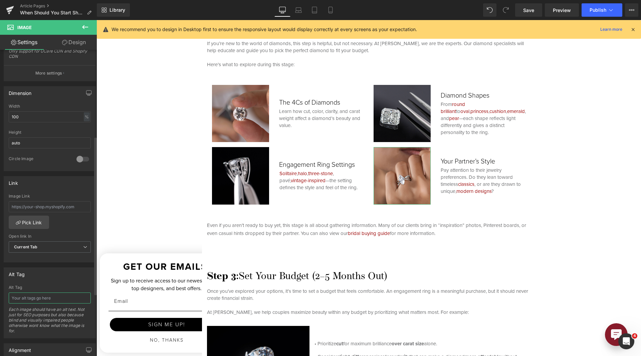
click at [41, 295] on input "text" at bounding box center [50, 297] width 82 height 11
click at [49, 300] on input "Woman wearing a very stylish engagement ring posing with a close-up picture" at bounding box center [50, 297] width 82 height 11
click at [45, 296] on input "Woman wearing a very stylish engagement ring posing with a close-up picture" at bounding box center [50, 297] width 82 height 11
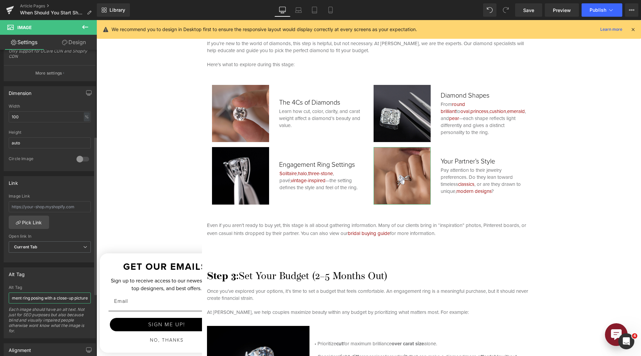
click at [45, 297] on input "Woman wearing a very stylish engagement ring posing with a close-up picture" at bounding box center [50, 297] width 82 height 11
click at [46, 298] on input "Woman wearing a very stylish engagement ring posing in a close-up picture" at bounding box center [50, 297] width 82 height 11
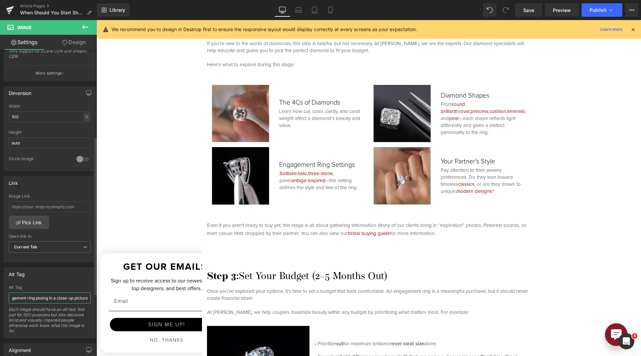
click at [46, 298] on input "Woman wearing a very stylish engagement ring posing in a close-up picture" at bounding box center [50, 297] width 82 height 11
type input "Woman wearing a very stylish engagement ring posing in a close-up picture"
click at [303, 9] on link "Laptop" at bounding box center [299, 9] width 16 height 13
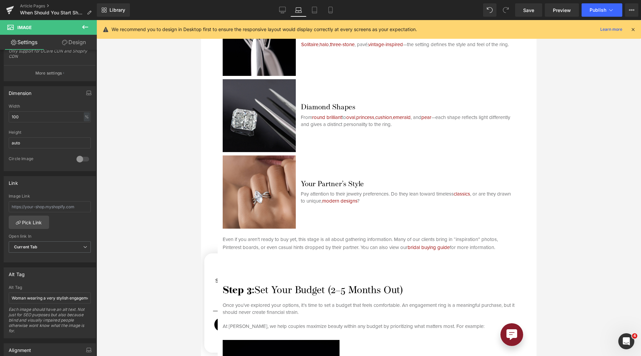
scroll to position [1303, 0]
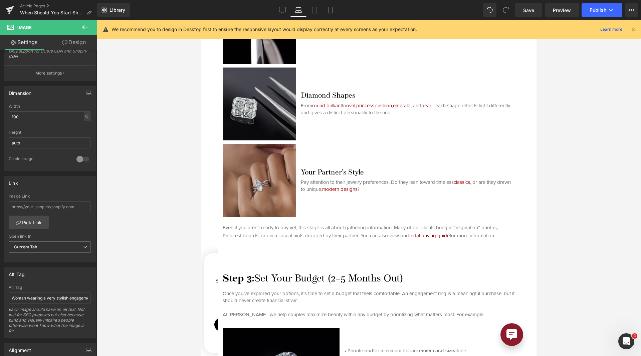
click at [241, 169] on img at bounding box center [259, 180] width 73 height 73
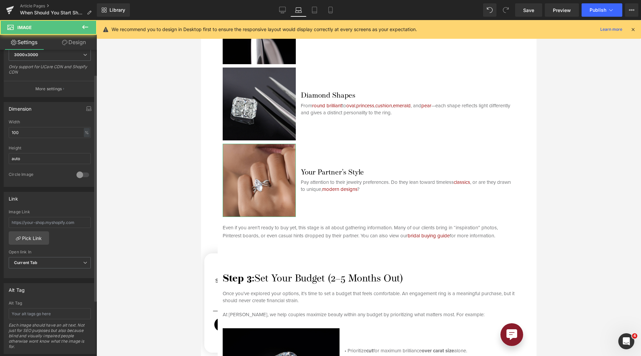
scroll to position [234, 0]
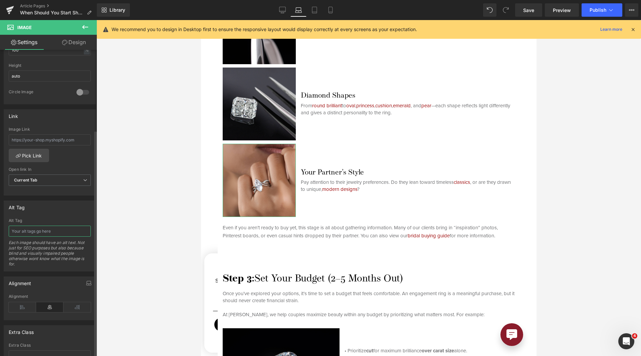
click at [43, 229] on input "text" at bounding box center [50, 230] width 82 height 11
paste input "Woman wearing a very stylish engagement ring posing in a close-up picture"
type input "Woman wearing a very stylish engagement ring posing in a close-up picture"
click at [313, 11] on icon at bounding box center [314, 10] width 5 height 6
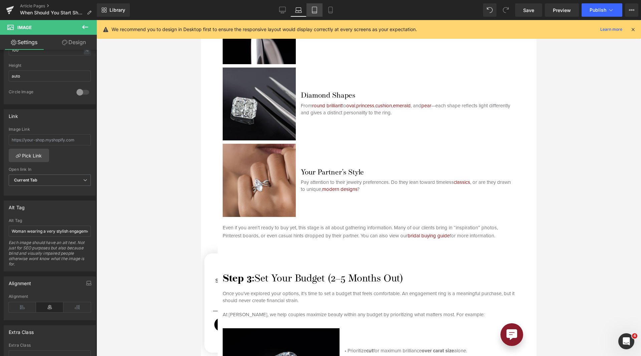
scroll to position [1615, 0]
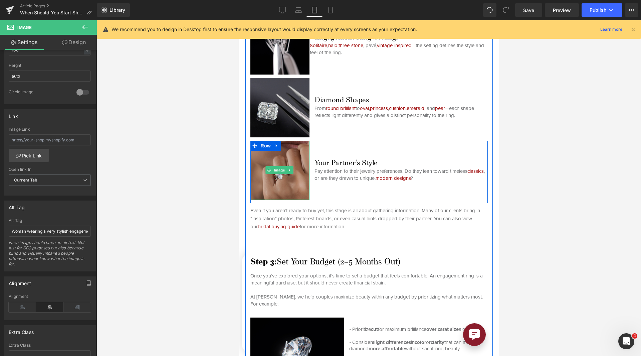
click at [294, 175] on img at bounding box center [279, 170] width 59 height 59
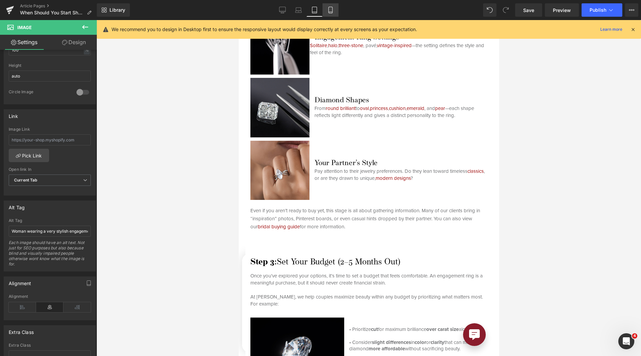
click at [335, 5] on link "Mobile" at bounding box center [331, 9] width 16 height 13
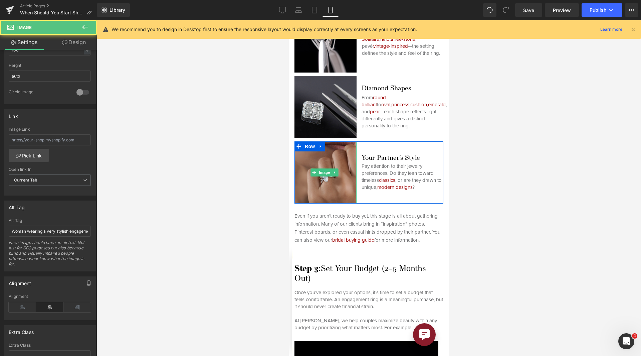
click at [304, 174] on img at bounding box center [325, 172] width 62 height 62
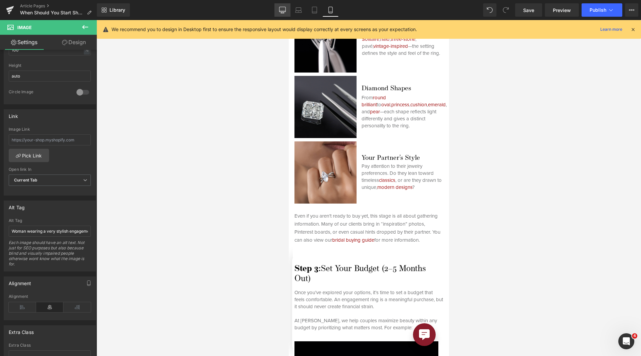
click at [280, 7] on icon at bounding box center [282, 10] width 7 height 7
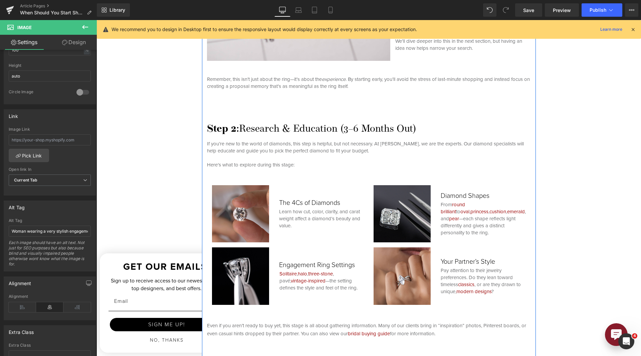
scroll to position [1369, 0]
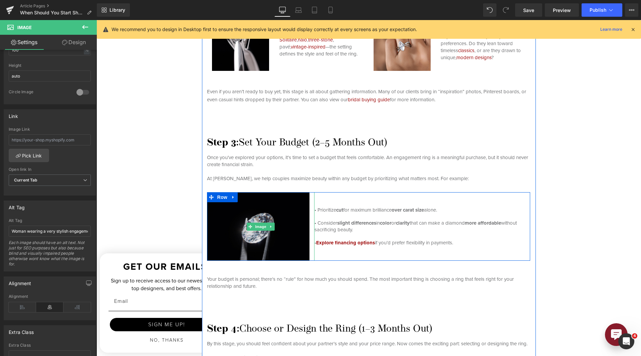
click at [251, 234] on img at bounding box center [261, 226] width 108 height 68
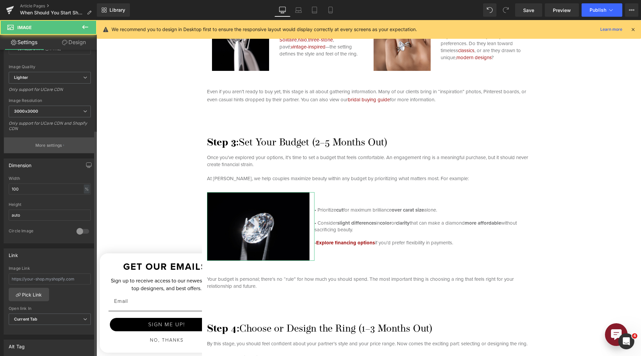
scroll to position [200, 0]
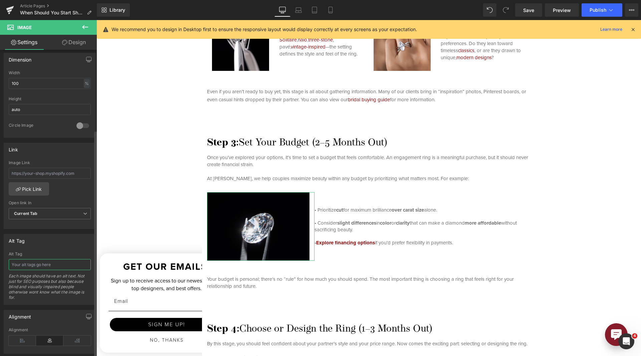
click at [37, 268] on input "text" at bounding box center [50, 264] width 82 height 11
click at [37, 268] on input "Tweezers holding an oval diamond" at bounding box center [50, 264] width 82 height 11
type input "Tweezers holding an oval diamond"
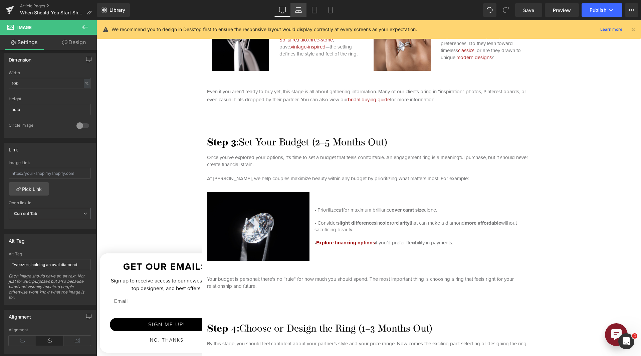
click at [302, 8] on icon at bounding box center [298, 10] width 7 height 7
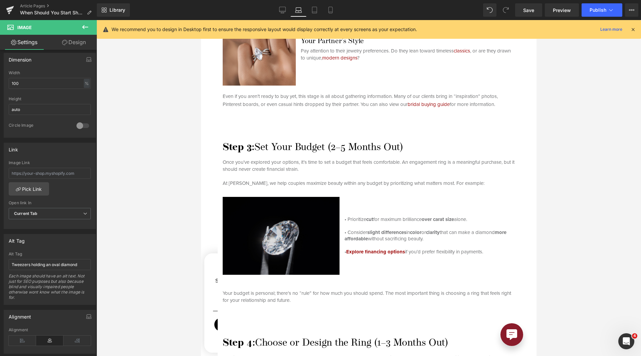
scroll to position [1434, 0]
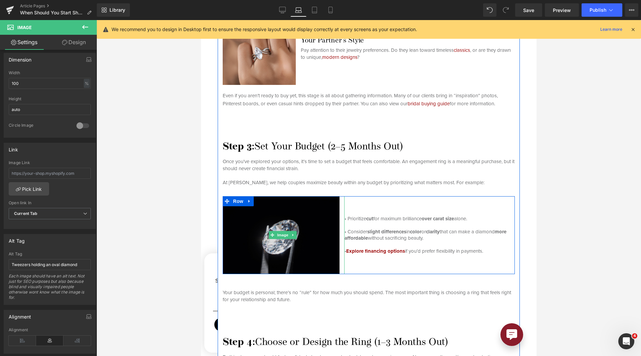
click at [299, 210] on img at bounding box center [284, 235] width 122 height 78
click at [227, 217] on img at bounding box center [284, 235] width 122 height 78
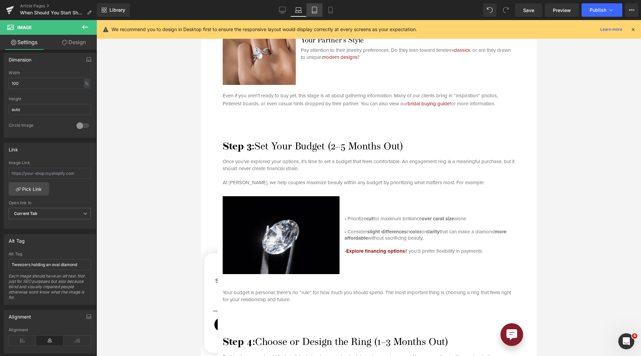
click at [317, 9] on icon at bounding box center [314, 10] width 7 height 7
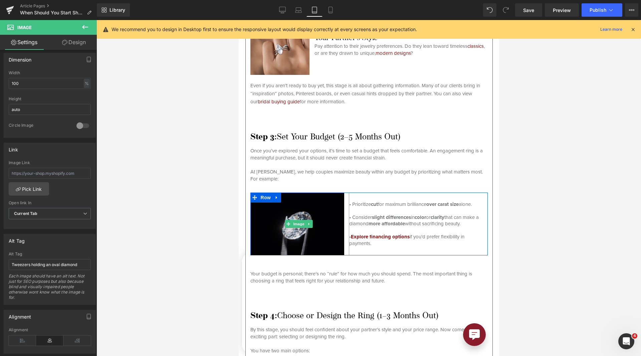
click at [302, 216] on img at bounding box center [299, 223] width 99 height 62
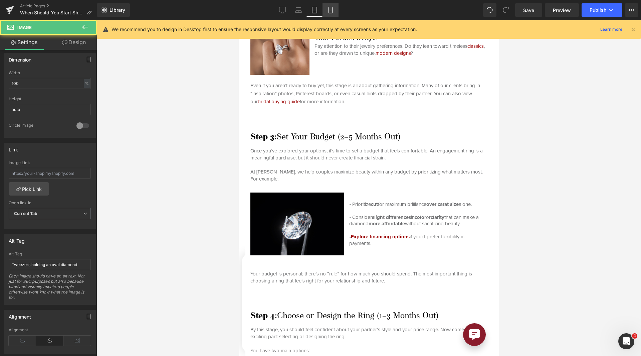
click at [332, 7] on icon at bounding box center [330, 10] width 7 height 7
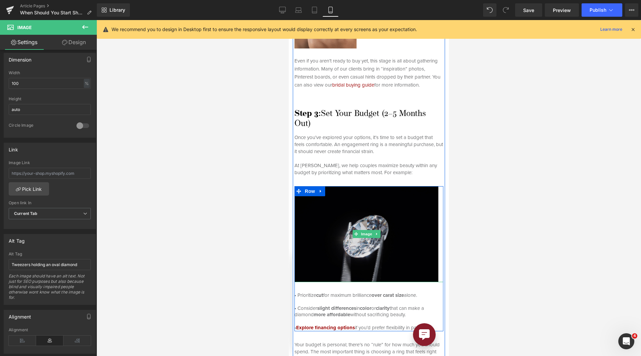
click at [343, 226] on img at bounding box center [368, 234] width 149 height 96
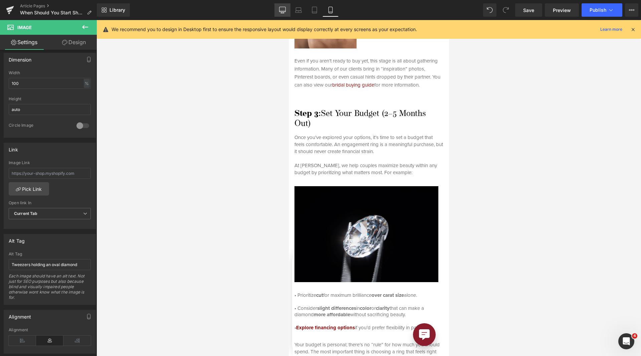
click at [281, 4] on link "Desktop" at bounding box center [283, 9] width 16 height 13
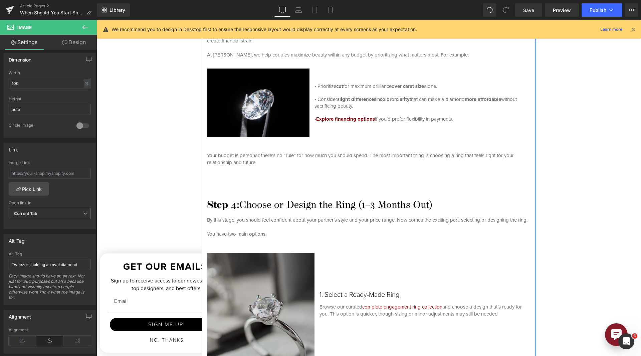
scroll to position [1603, 0]
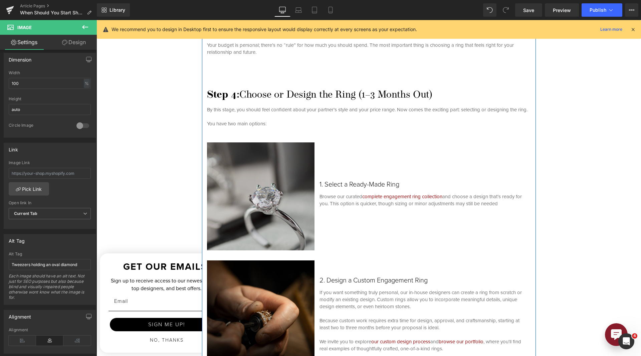
click at [285, 215] on img at bounding box center [261, 196] width 108 height 108
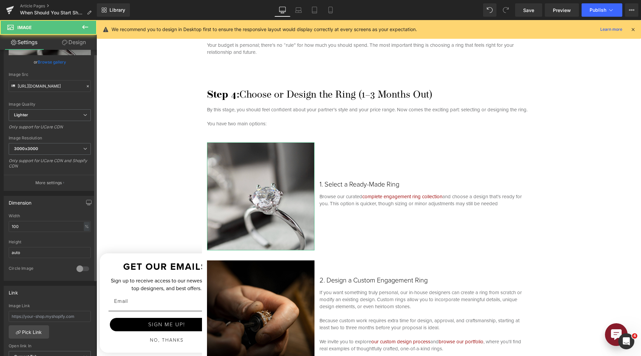
scroll to position [200, 0]
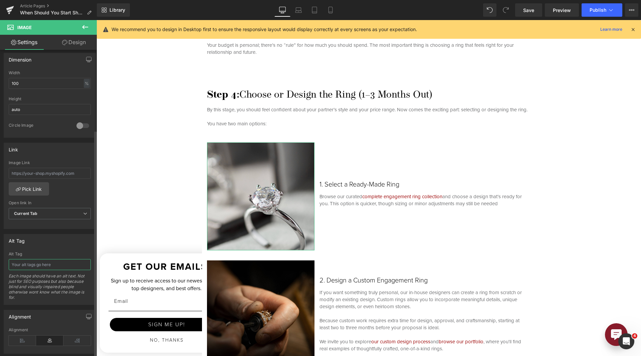
click at [44, 268] on input "text" at bounding box center [50, 264] width 82 height 11
type input "E"
click at [50, 266] on input "Complete engagement ring in a ring box that is ready to purchase." at bounding box center [50, 264] width 82 height 11
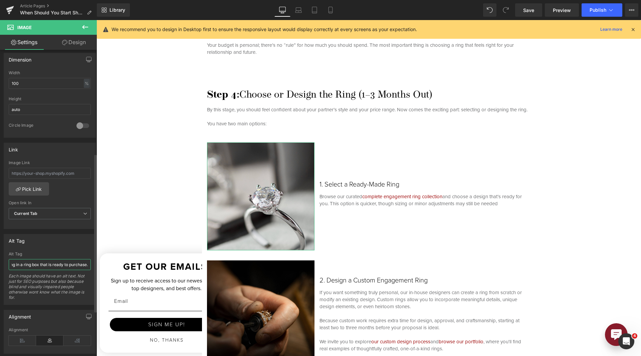
click at [50, 266] on input "Complete engagement ring in a ring box that is ready to purchase." at bounding box center [50, 264] width 82 height 11
type input "Complete engagement ring in a ring box that is ready to purchase."
click at [295, 7] on icon at bounding box center [298, 10] width 7 height 7
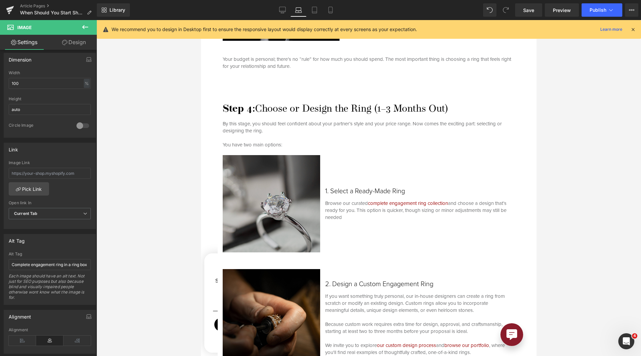
scroll to position [1668, 0]
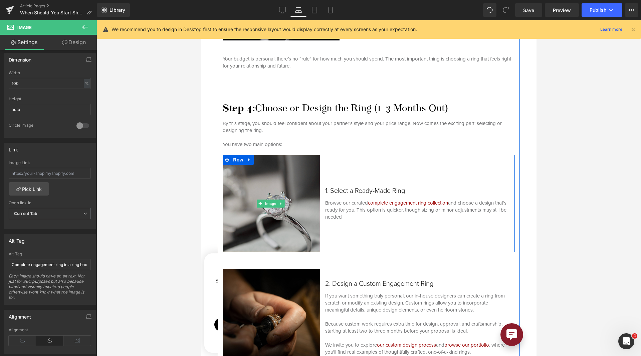
click at [287, 184] on img at bounding box center [271, 203] width 97 height 97
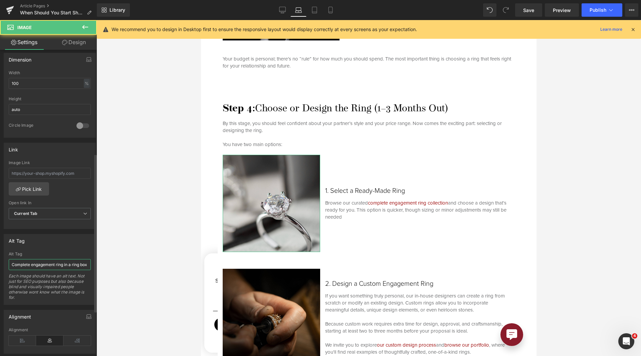
click at [43, 261] on input "Complete engagement ring in a ring box that is ready to purchase." at bounding box center [50, 264] width 82 height 11
click at [314, 15] on link "Tablet" at bounding box center [315, 9] width 16 height 13
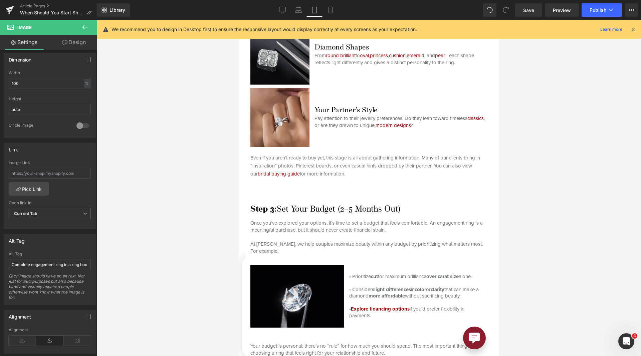
scroll to position [1953, 0]
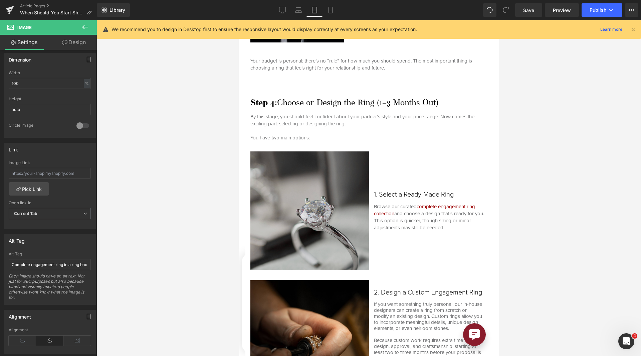
click at [300, 186] on img at bounding box center [309, 210] width 119 height 119
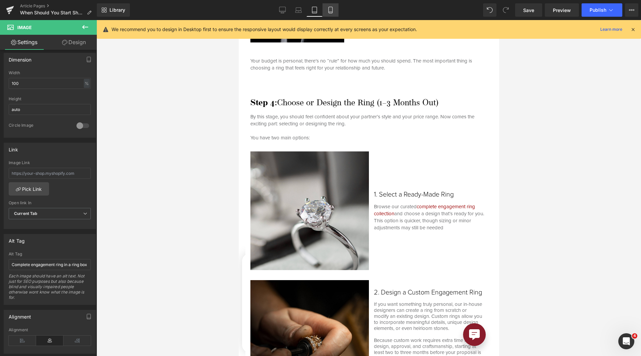
click at [333, 4] on link "Mobile" at bounding box center [331, 9] width 16 height 13
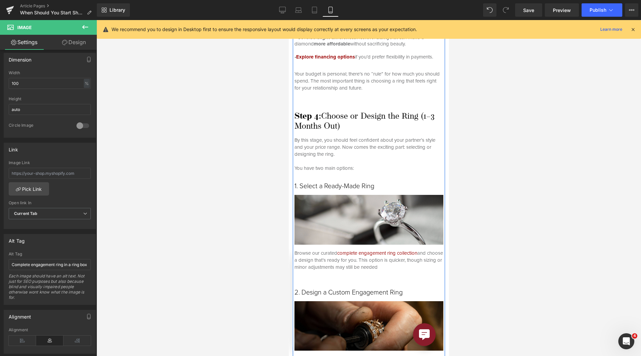
scroll to position [2137, 0]
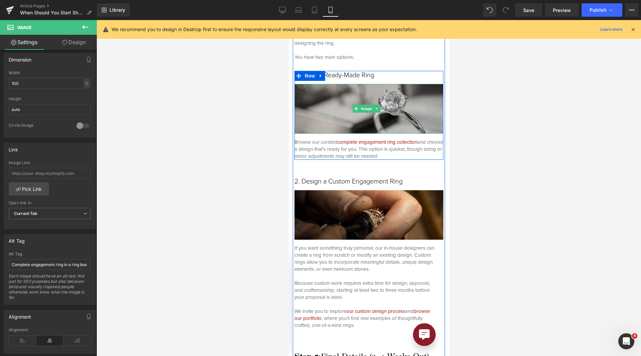
click at [337, 127] on img at bounding box center [368, 109] width 149 height 50
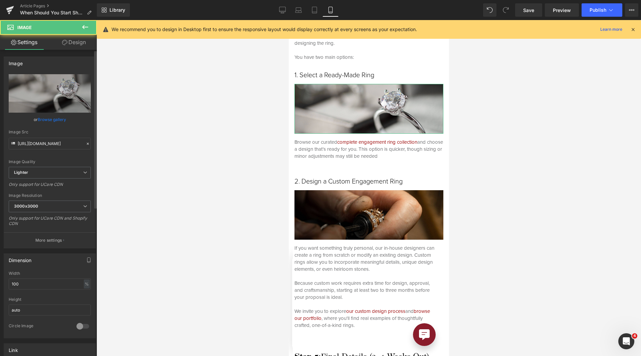
scroll to position [200, 0]
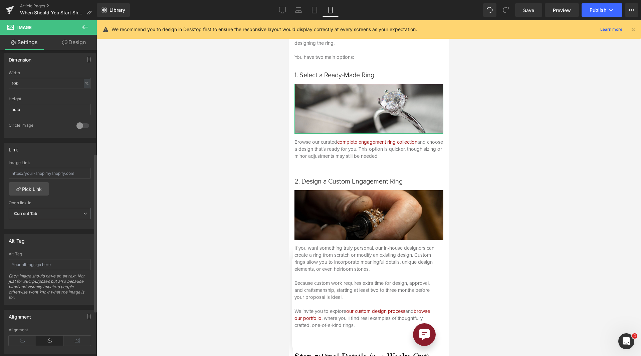
click at [54, 274] on div "Each image should have an alt text. Not just for SEO purposes but also because …" at bounding box center [50, 288] width 82 height 31
click at [53, 267] on input "text" at bounding box center [50, 264] width 82 height 11
paste input "Complete engagement ring in a ring box that is ready to purchase."
type input "Complete engagement ring in a ring box that is ready to purchase."
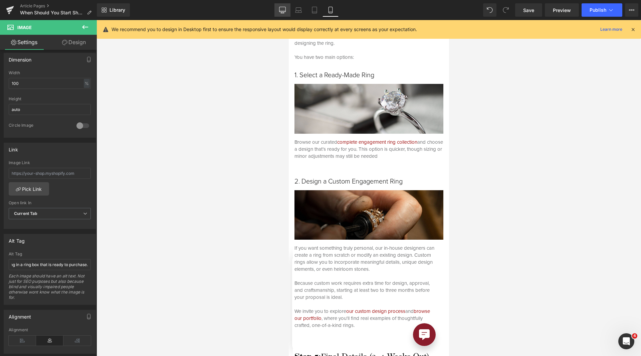
click at [279, 11] on link "Desktop" at bounding box center [283, 9] width 16 height 13
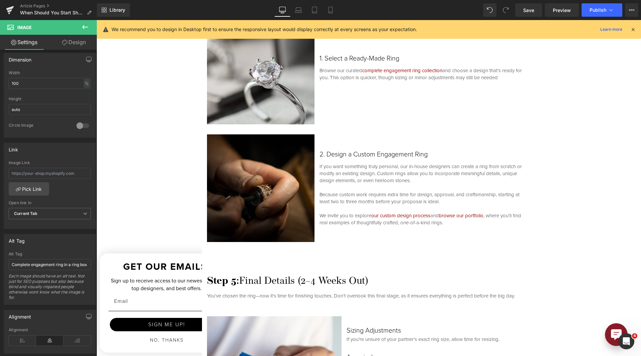
scroll to position [1637, 0]
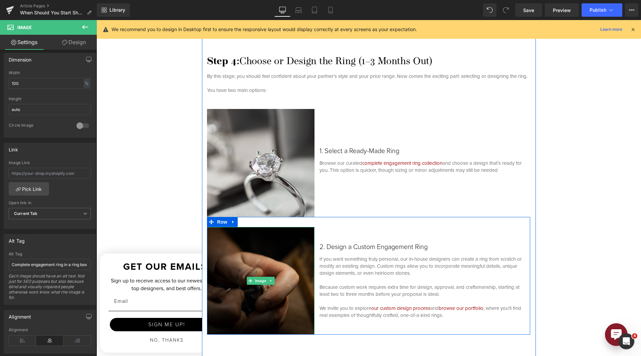
click at [213, 289] on img at bounding box center [261, 281] width 108 height 108
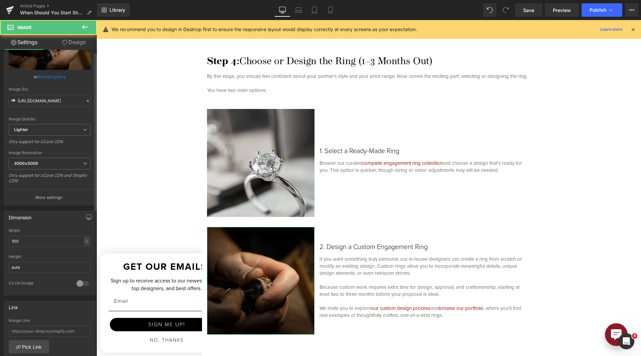
scroll to position [200, 0]
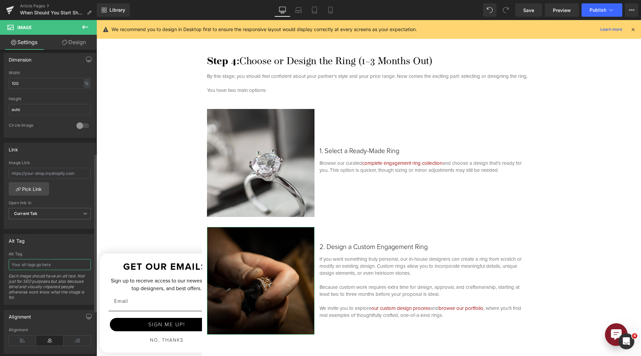
click at [41, 260] on input "text" at bounding box center [50, 264] width 82 height 11
click at [40, 261] on input "Jeweler making a custom engagement ring" at bounding box center [50, 264] width 82 height 11
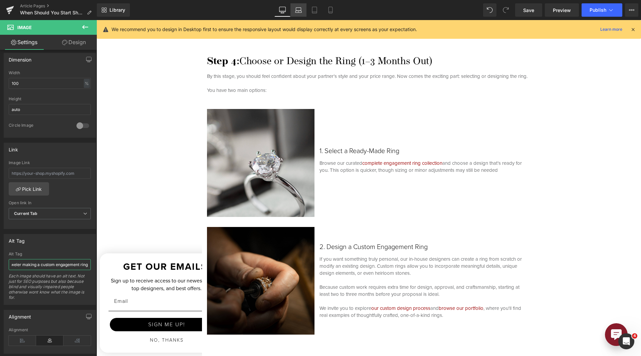
type input "Jeweler making a custom engagement ring"
click at [302, 6] on link "Laptop" at bounding box center [299, 9] width 16 height 13
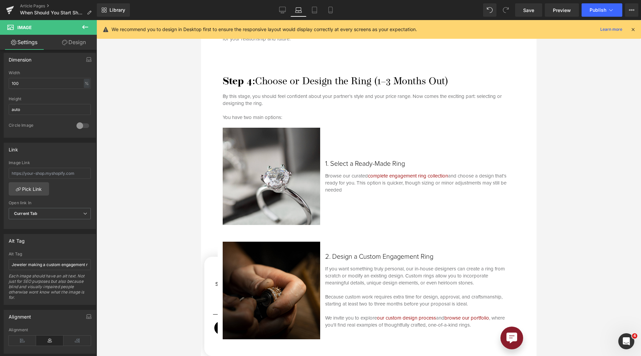
scroll to position [1696, 0]
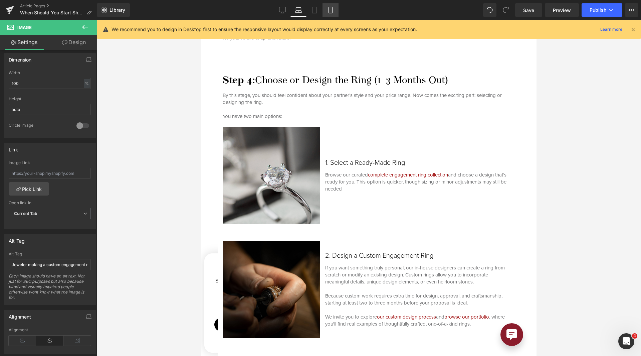
click at [328, 13] on icon at bounding box center [330, 10] width 7 height 7
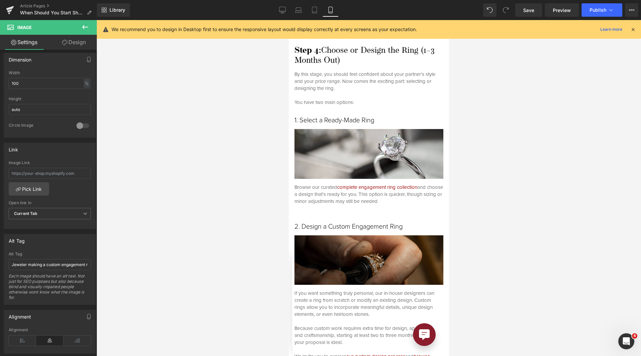
scroll to position [2171, 0]
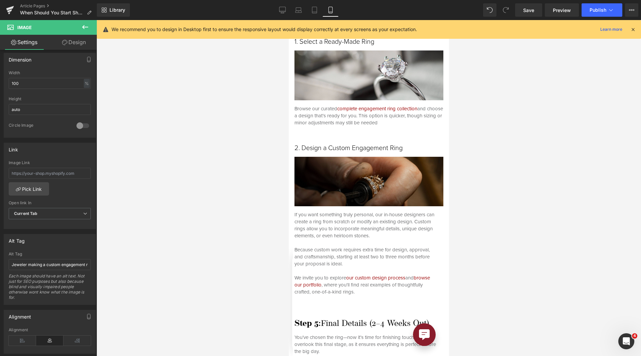
click at [384, 177] on img at bounding box center [368, 182] width 149 height 50
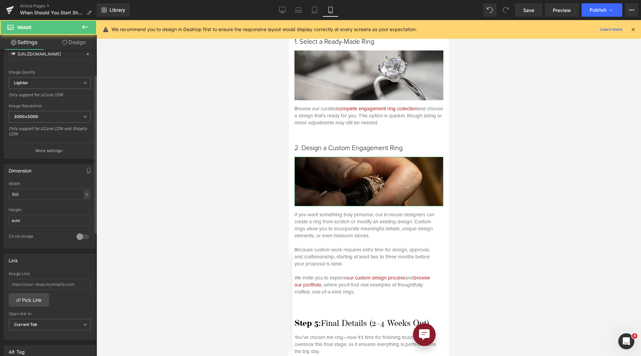
scroll to position [234, 0]
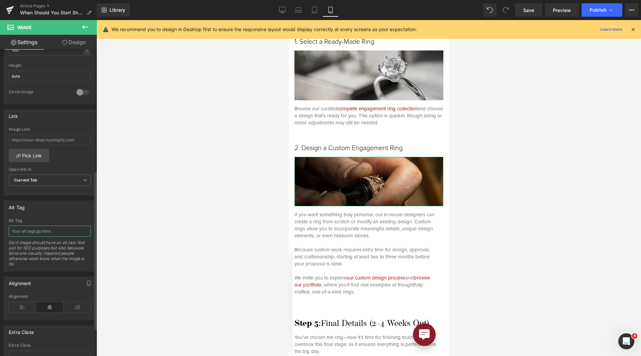
click at [32, 233] on input "text" at bounding box center [50, 230] width 82 height 11
paste input "Jeweler making a custom engagement ring"
type input "Jeweler making a custom engagement ring"
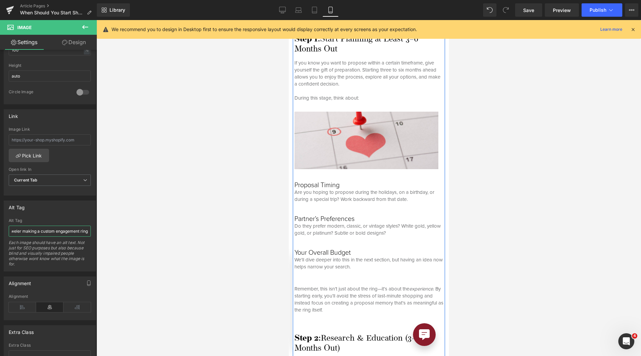
scroll to position [1002, 0]
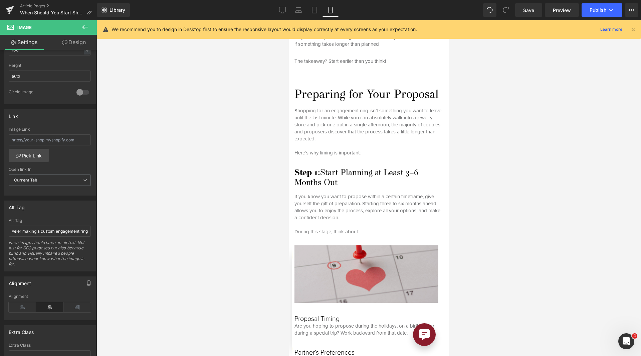
click at [334, 284] on img at bounding box center [368, 273] width 149 height 57
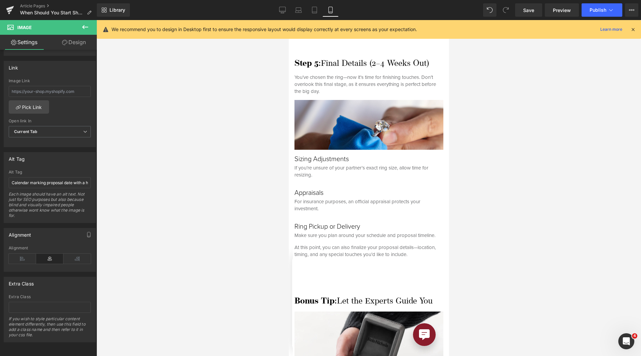
scroll to position [2471, 0]
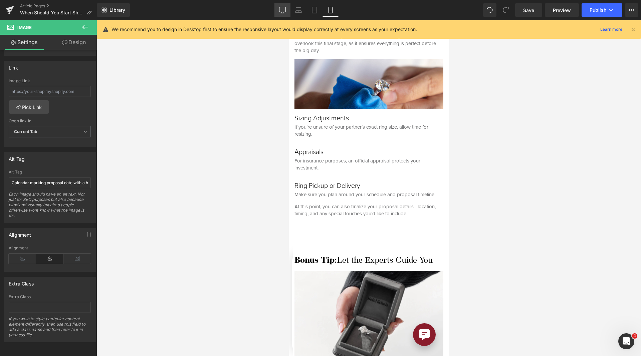
click at [280, 13] on icon at bounding box center [282, 10] width 7 height 7
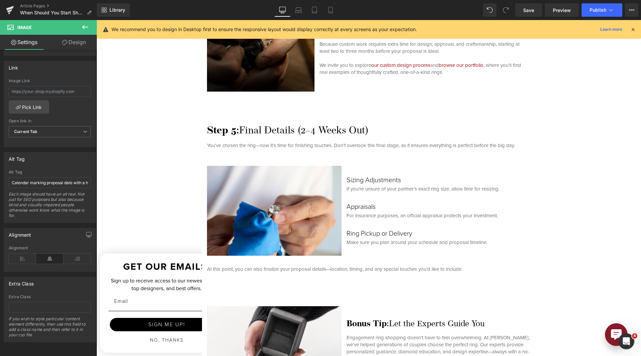
scroll to position [1876, 0]
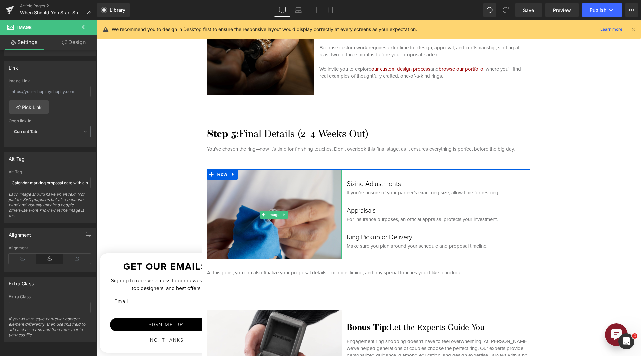
click at [312, 218] on img at bounding box center [274, 214] width 135 height 90
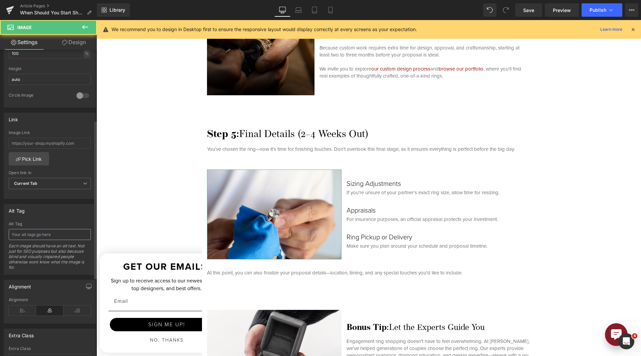
scroll to position [234, 0]
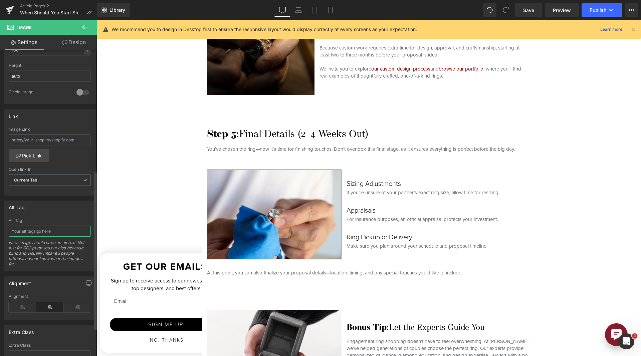
click at [58, 235] on input "text" at bounding box center [50, 230] width 82 height 11
click at [58, 235] on input "Jeweler hand polishing engagement ring" at bounding box center [50, 230] width 82 height 11
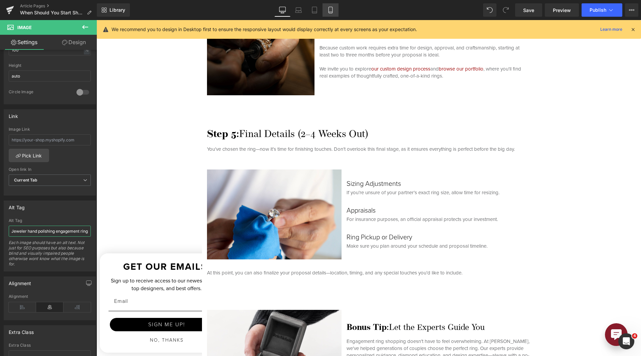
type input "Jeweler hand polishing engagement ring"
click at [331, 11] on icon at bounding box center [330, 10] width 7 height 7
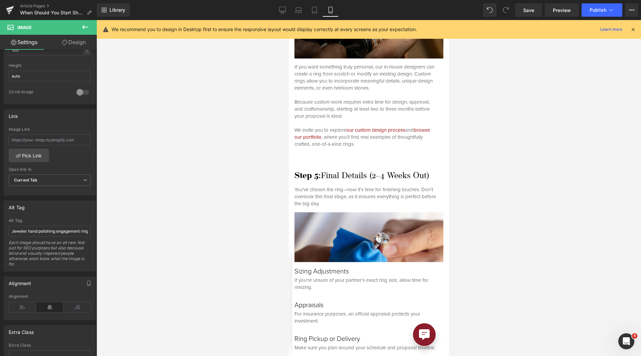
scroll to position [2438, 0]
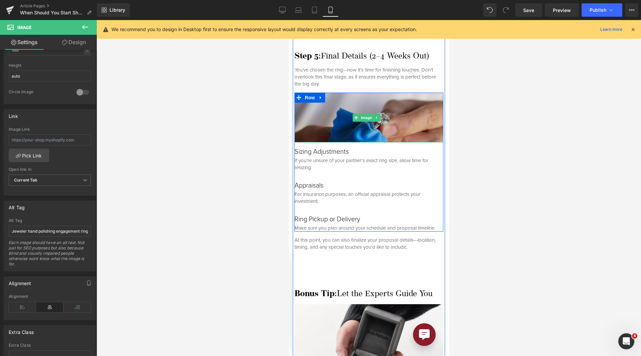
click at [388, 123] on img at bounding box center [368, 118] width 149 height 50
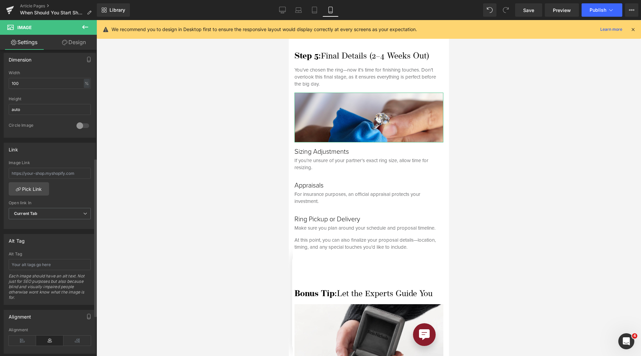
scroll to position [267, 0]
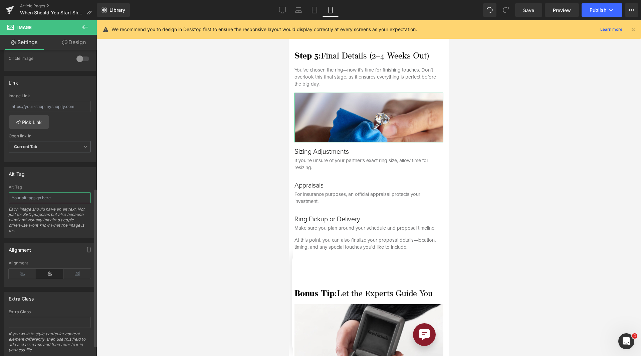
click at [50, 194] on input "text" at bounding box center [50, 197] width 82 height 11
paste input "Jeweler hand polishing engagement ring"
type input "Jeweler hand polishing engagement ring"
click at [314, 9] on icon at bounding box center [314, 10] width 7 height 7
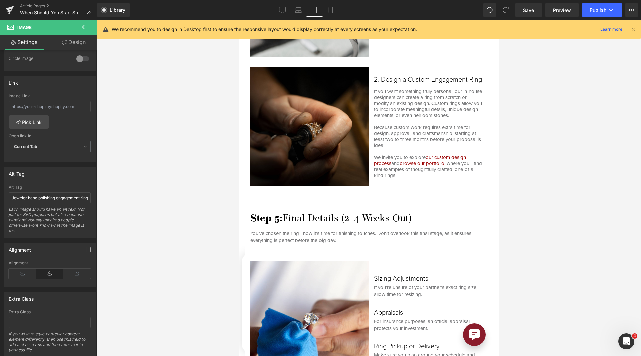
scroll to position [2371, 0]
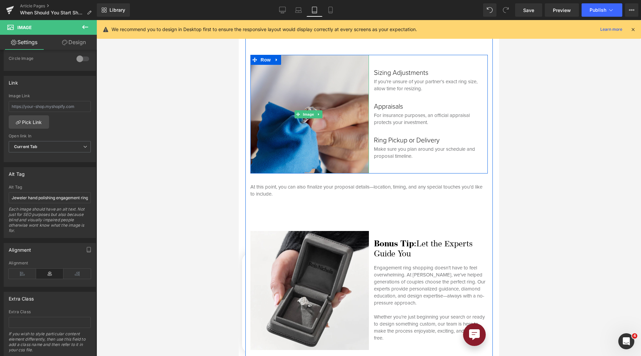
click at [332, 133] on img at bounding box center [309, 114] width 119 height 119
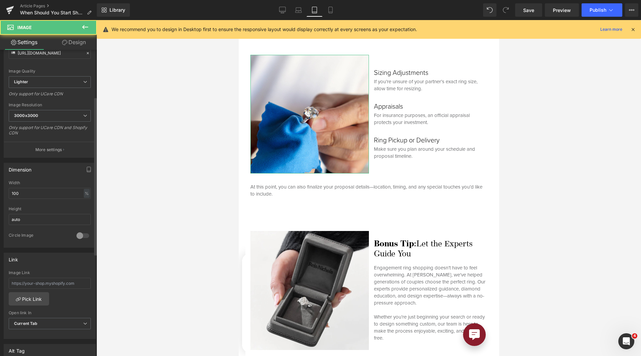
scroll to position [234, 0]
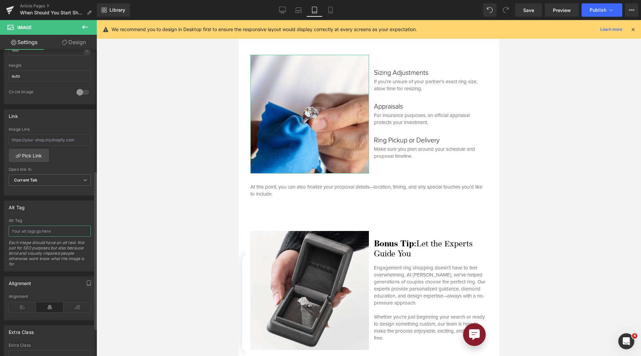
click at [53, 236] on input "text" at bounding box center [50, 230] width 82 height 11
paste input "Jeweler hand polishing engagement ring"
type input "Jeweler hand polishing engagement ring"
click at [301, 12] on icon at bounding box center [298, 10] width 7 height 7
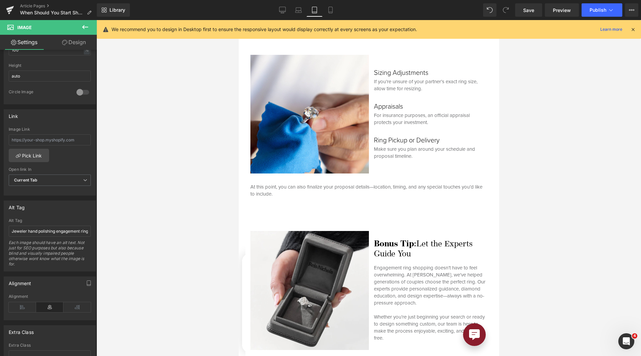
scroll to position [2047, 0]
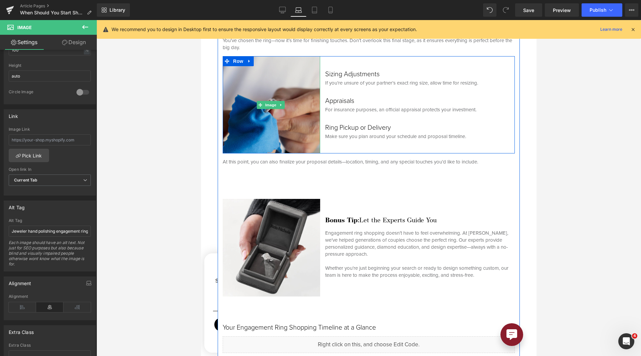
click at [286, 102] on img at bounding box center [271, 104] width 97 height 97
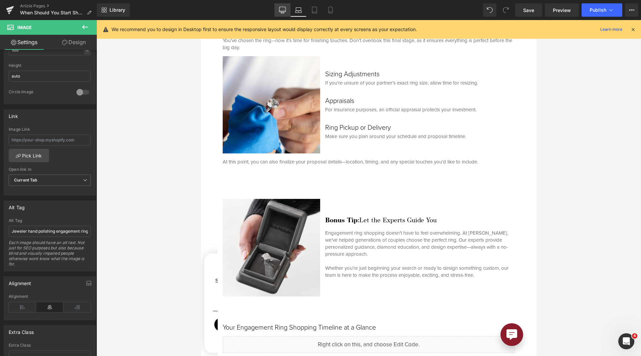
click at [284, 4] on link "Desktop" at bounding box center [283, 9] width 16 height 13
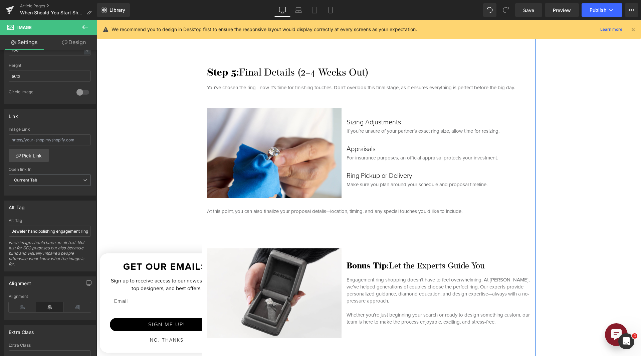
scroll to position [2171, 0]
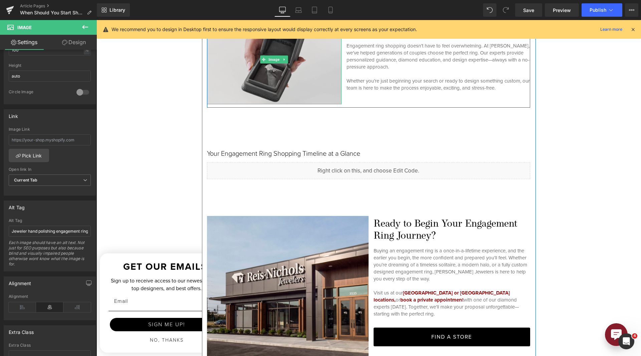
click at [268, 87] on img at bounding box center [274, 59] width 135 height 90
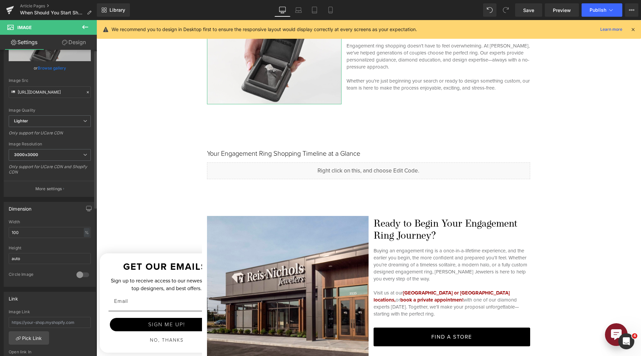
scroll to position [167, 0]
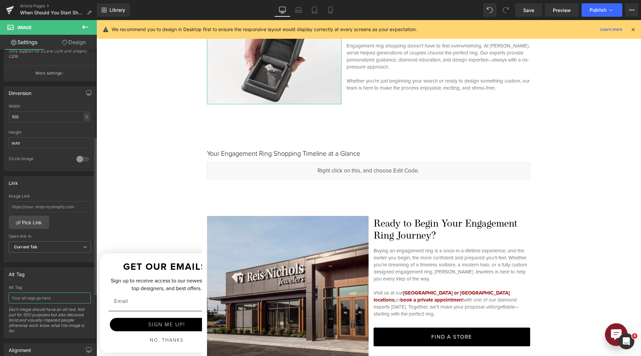
click at [50, 295] on input "text" at bounding box center [50, 297] width 82 height 11
click at [82, 294] on input "Woman holding a Reis-Nichols Jeweler engagement box showcasing a beautiful enga…" at bounding box center [50, 297] width 82 height 11
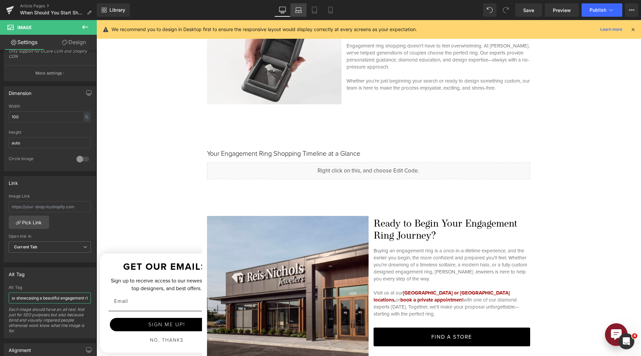
type input "Woman holding a Reis-Nichols Jeweler engagement box showcasing a beautiful enga…"
click at [301, 9] on icon at bounding box center [298, 10] width 7 height 7
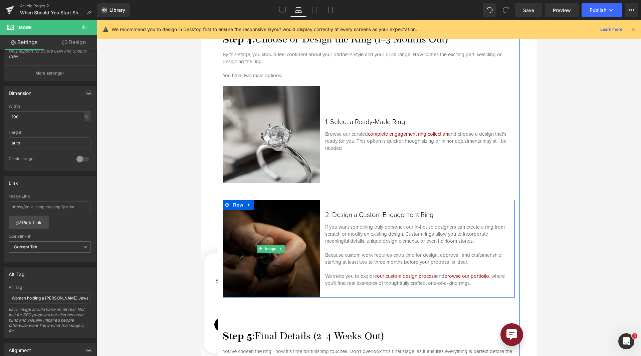
scroll to position [2004, 0]
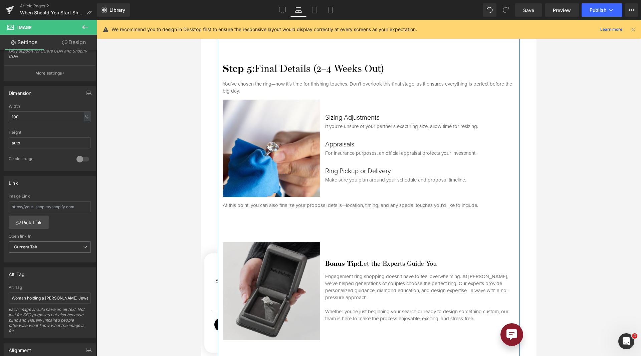
click at [291, 276] on img at bounding box center [271, 290] width 97 height 97
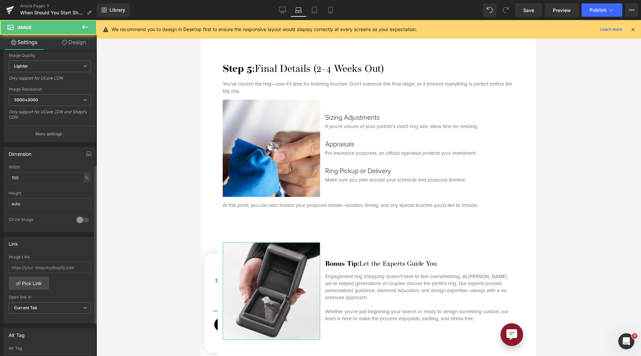
scroll to position [234, 0]
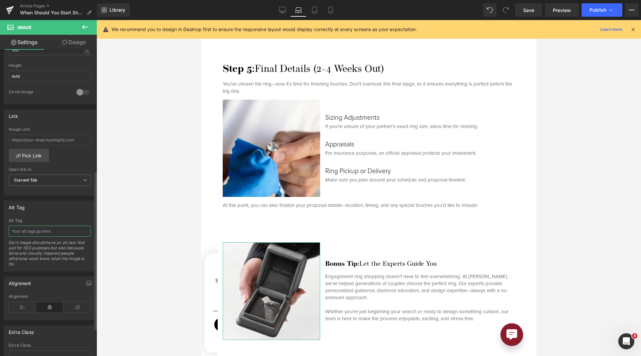
click at [75, 232] on input "text" at bounding box center [50, 230] width 82 height 11
paste input "Woman holding a Reis-Nichols Jeweler engagement box showcasing a beautiful enga…"
type input "Woman holding a Reis-Nichols Jeweler engagement box showcasing a beautiful enga…"
click at [313, 7] on icon at bounding box center [314, 10] width 7 height 7
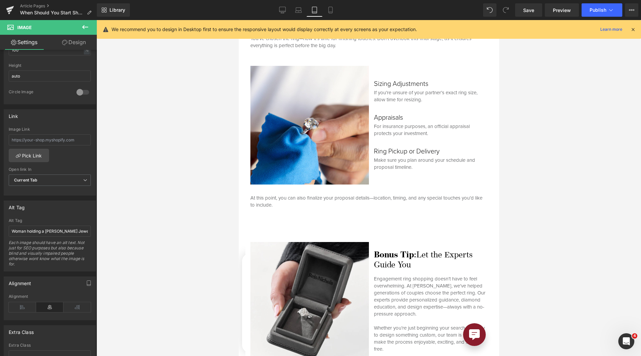
scroll to position [2561, 0]
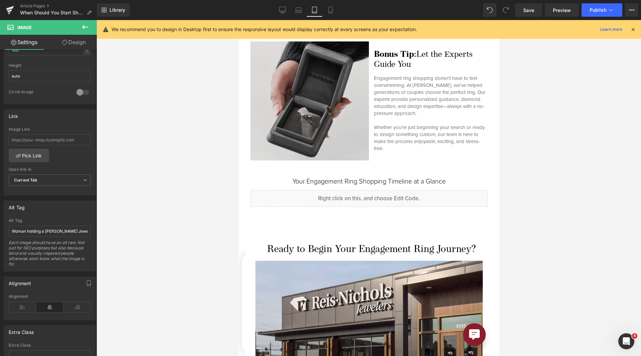
click at [288, 125] on img at bounding box center [309, 100] width 119 height 119
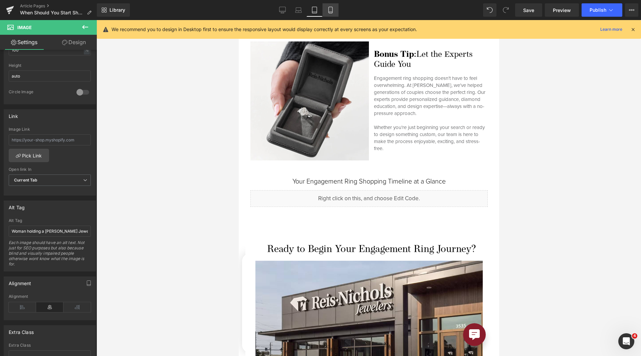
click at [327, 8] on link "Mobile" at bounding box center [331, 9] width 16 height 13
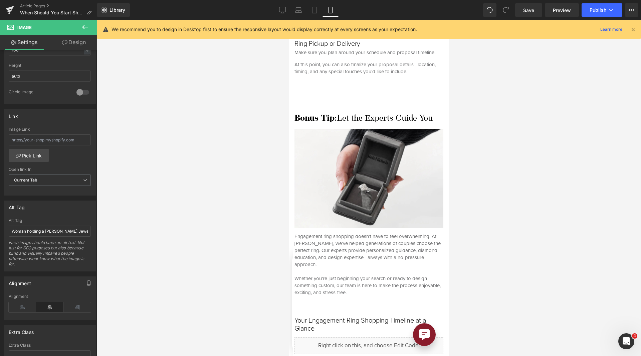
scroll to position [2672, 0]
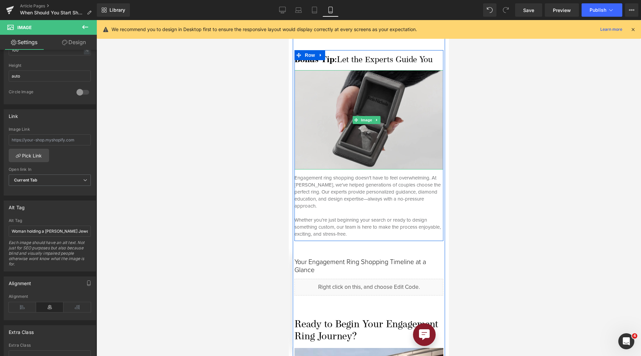
click at [363, 121] on img at bounding box center [368, 119] width 149 height 99
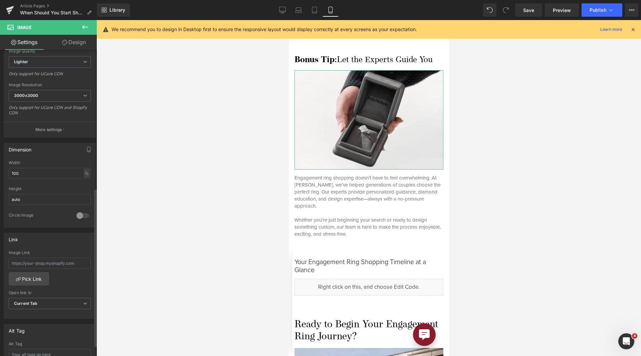
scroll to position [267, 0]
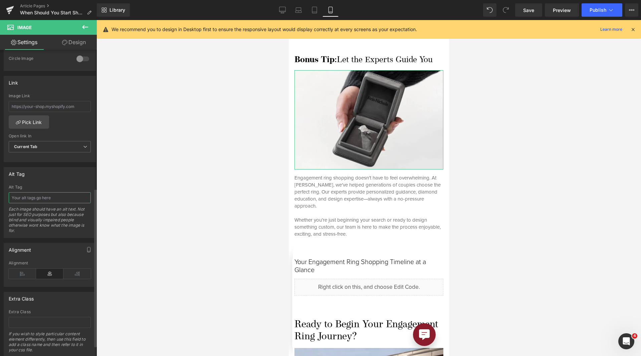
click at [49, 196] on input "text" at bounding box center [50, 197] width 82 height 11
paste input "Woman holding a Reis-Nichols Jeweler engagement box showcasing a beautiful enga…"
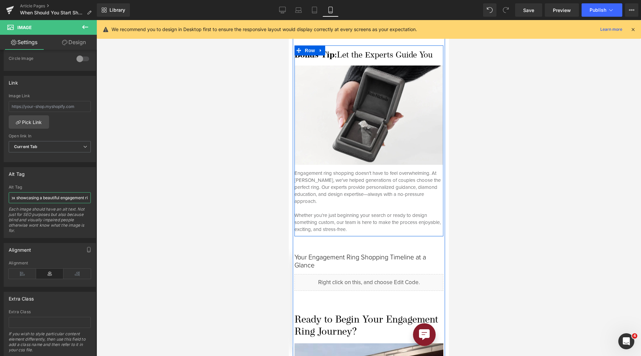
scroll to position [2839, 0]
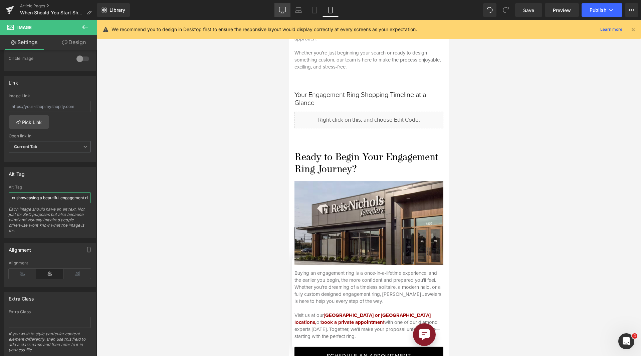
type input "Woman holding a Reis-Nichols Jeweler engagement box showcasing a beautiful enga…"
click at [283, 8] on icon at bounding box center [282, 10] width 7 height 7
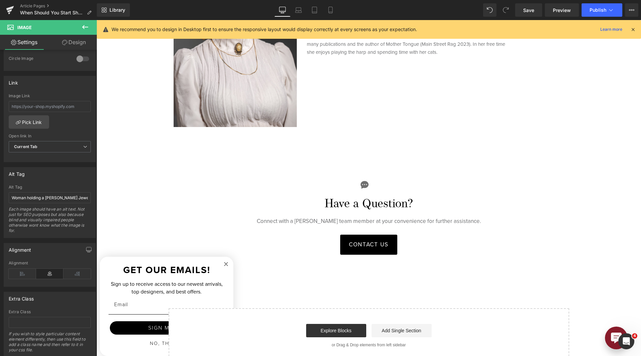
scroll to position [0, 0]
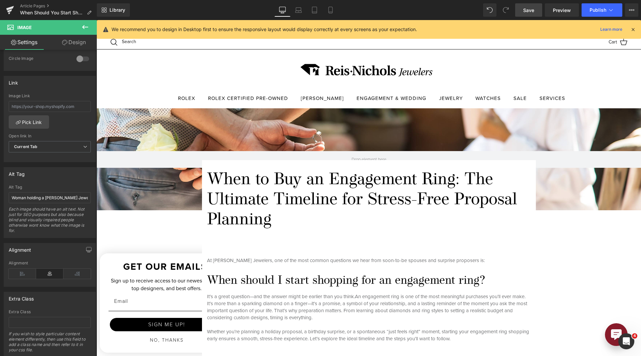
click at [527, 6] on link "Save" at bounding box center [528, 9] width 27 height 13
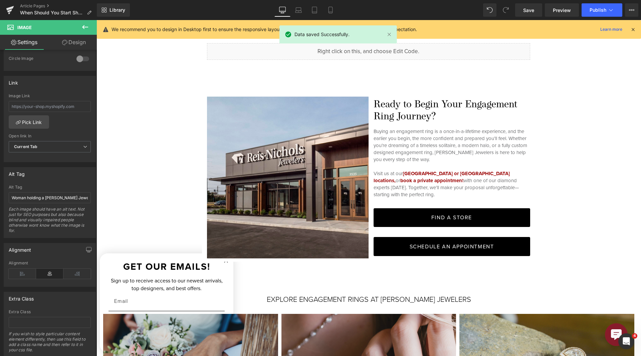
scroll to position [2405, 0]
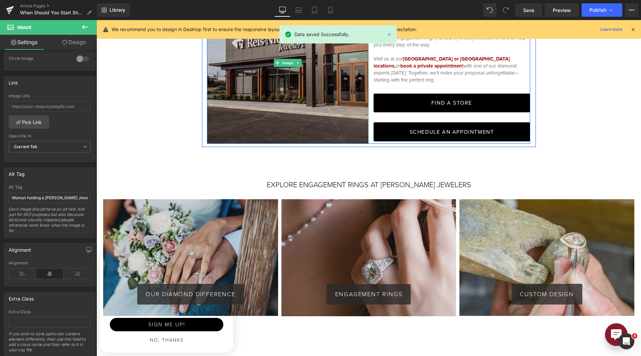
click at [316, 86] on img at bounding box center [288, 63] width 162 height 162
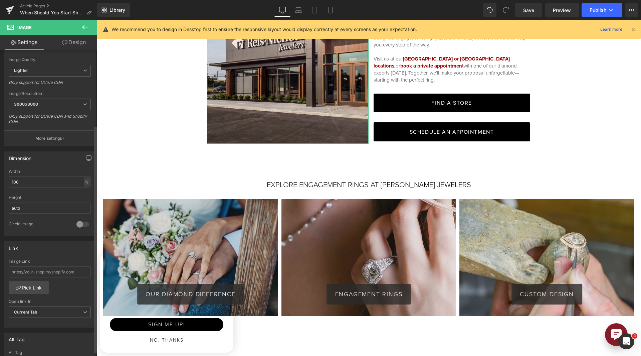
scroll to position [134, 0]
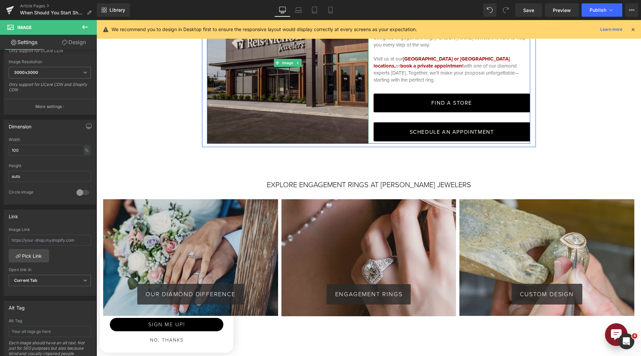
click at [272, 113] on img at bounding box center [288, 63] width 162 height 162
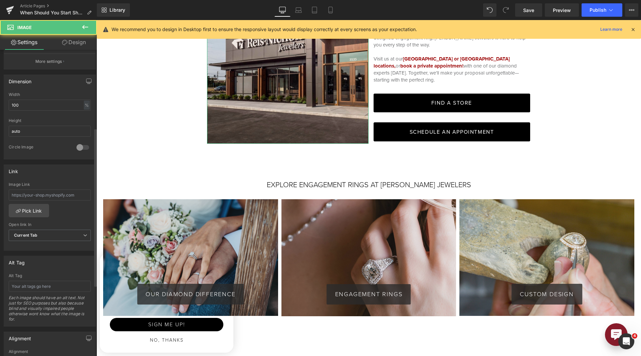
scroll to position [287, 0]
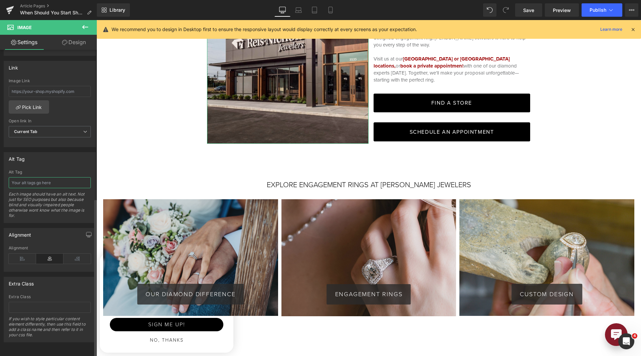
click at [31, 181] on input "text" at bounding box center [50, 182] width 82 height 11
type input "R"
click at [44, 177] on input "Reis-Nichols Jewelers North Location" at bounding box center [50, 182] width 82 height 11
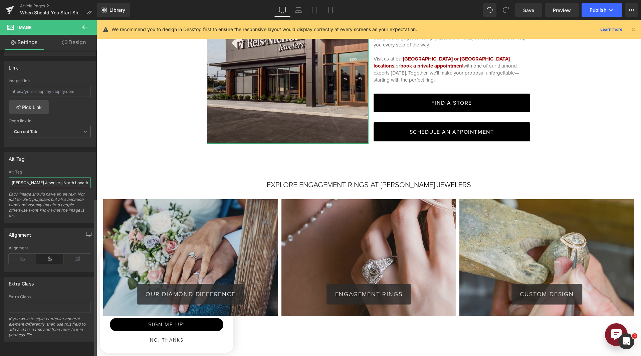
drag, startPoint x: 44, startPoint y: 176, endPoint x: 34, endPoint y: 176, distance: 9.7
click at [34, 177] on input "Reis-Nichols Jewelers North Location" at bounding box center [50, 182] width 82 height 11
click at [84, 177] on input "Reis-Nichols Jewelers North Location" at bounding box center [50, 182] width 82 height 11
click at [78, 177] on input "Reis-Nichols Jewelers North Location Storefront" at bounding box center [50, 182] width 82 height 11
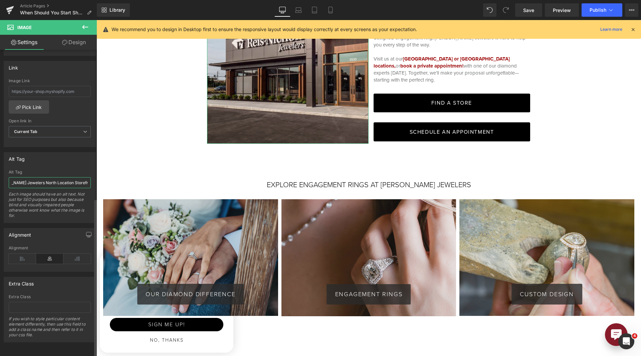
click at [78, 177] on input "Reis-Nichols Jewelers North Location Storefront" at bounding box center [50, 182] width 82 height 11
type input "Reis-Nichols Jewelers North Location Storefront"
click at [299, 8] on icon at bounding box center [298, 9] width 5 height 3
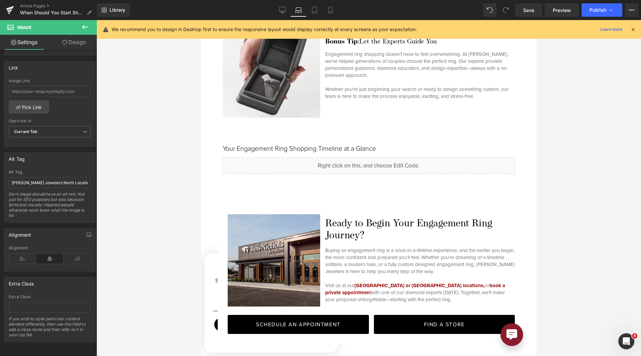
scroll to position [2230, 0]
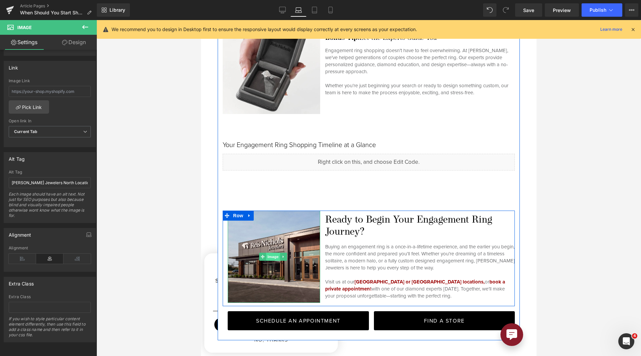
click at [274, 252] on span "Image" at bounding box center [273, 256] width 14 height 8
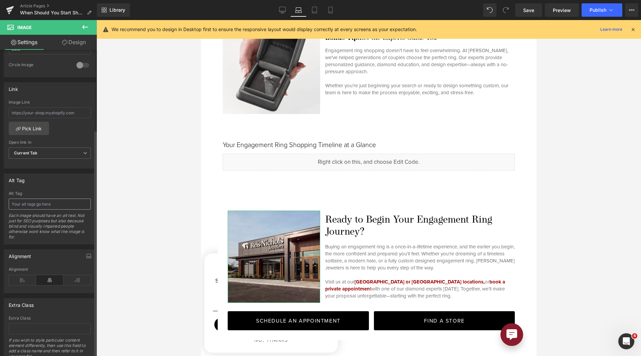
scroll to position [287, 0]
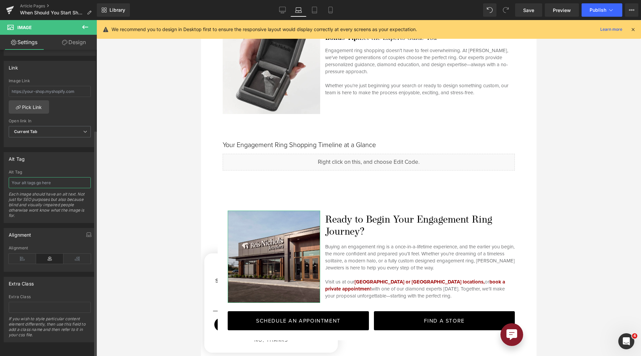
click at [57, 182] on input "text" at bounding box center [50, 182] width 82 height 11
paste input "Reis-Nichols Jewelers North Location Storefront"
type input "Reis-Nichols Jewelers North Location Storefront"
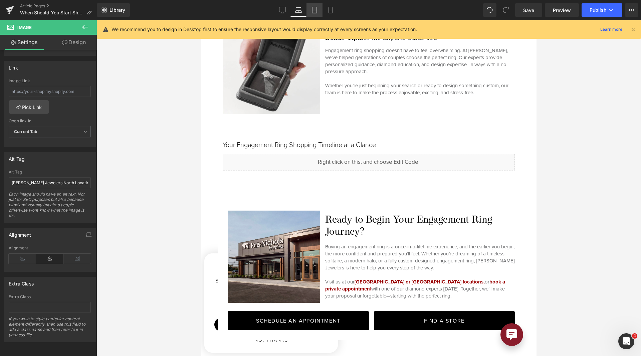
click at [315, 7] on icon at bounding box center [314, 10] width 7 height 7
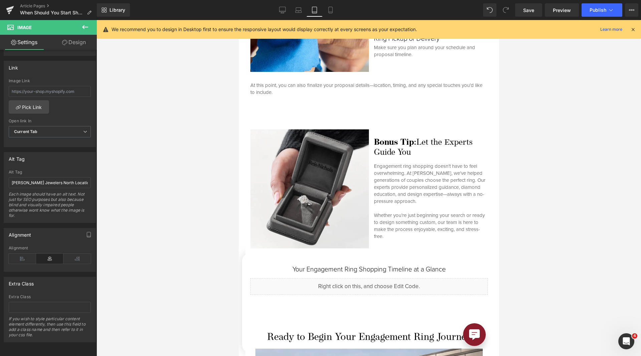
scroll to position [2819, 0]
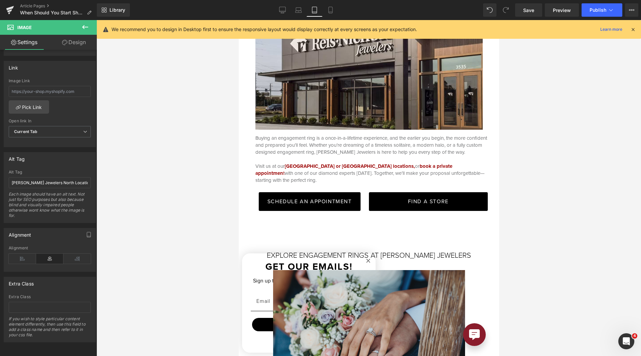
drag, startPoint x: 498, startPoint y: 81, endPoint x: 741, endPoint y: 268, distance: 306.5
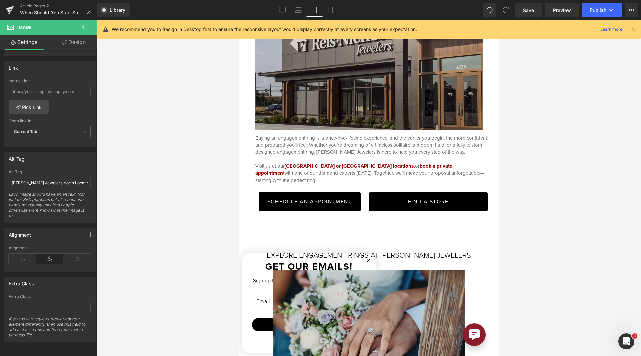
click at [403, 94] on img at bounding box center [368, 66] width 237 height 128
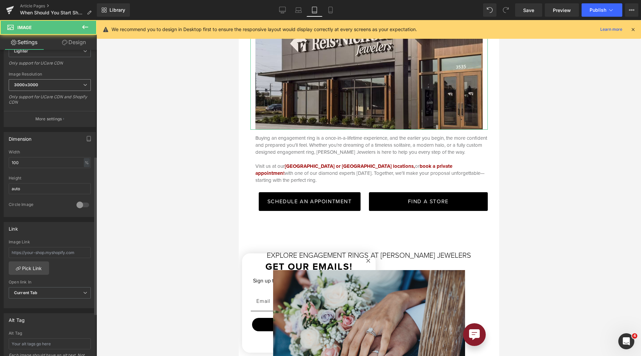
scroll to position [234, 0]
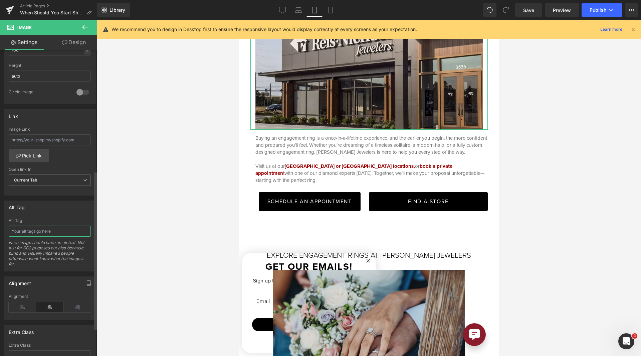
click at [45, 234] on input "text" at bounding box center [50, 230] width 82 height 11
paste input "Reis-Nichols Jewelers North Location Storefront"
type input "Reis-Nichols Jewelers North Location Storefront"
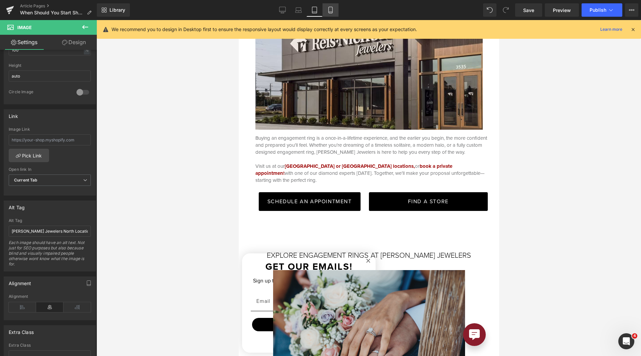
click at [328, 11] on icon at bounding box center [330, 10] width 7 height 7
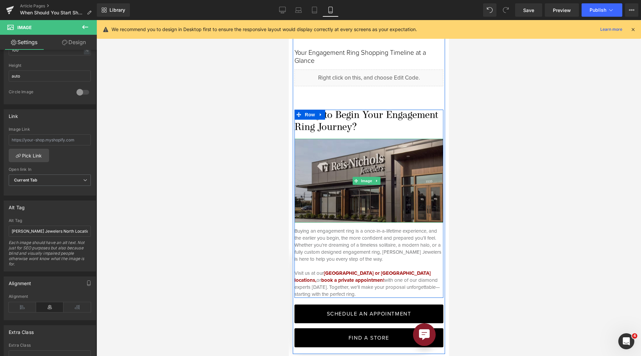
click at [370, 155] on img at bounding box center [368, 181] width 149 height 84
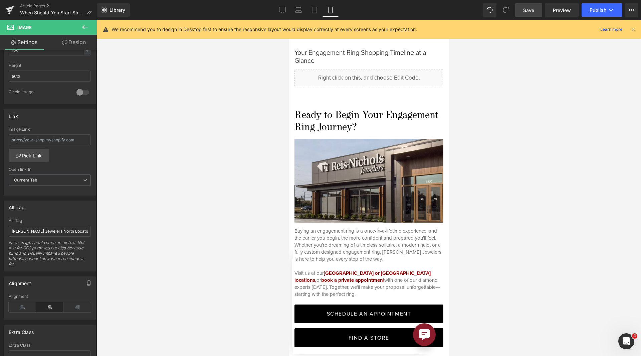
click at [521, 7] on link "Save" at bounding box center [528, 9] width 27 height 13
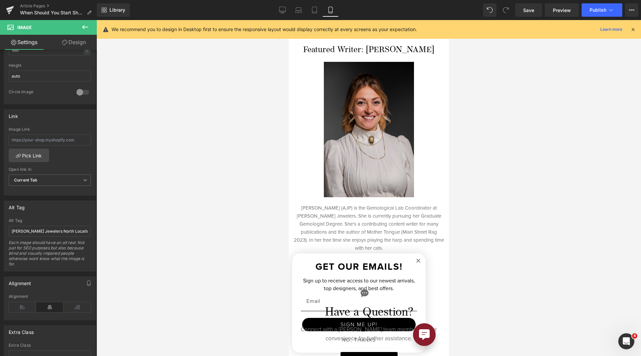
scroll to position [3582, 0]
click at [363, 121] on div "Image" at bounding box center [369, 129] width 150 height 135
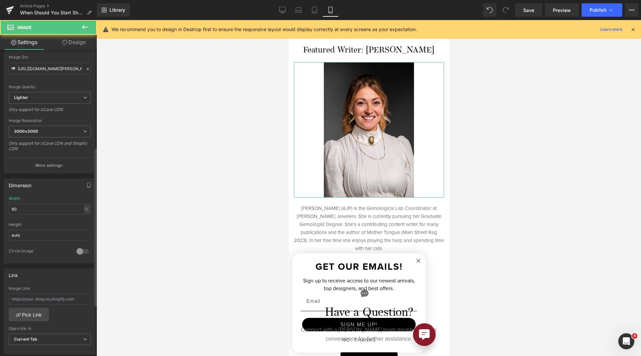
scroll to position [234, 0]
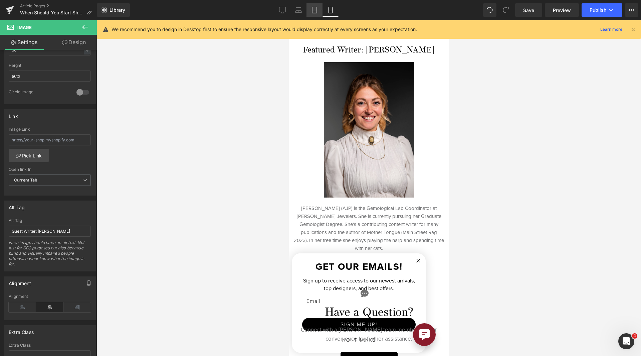
click at [310, 12] on link "Tablet" at bounding box center [315, 9] width 16 height 13
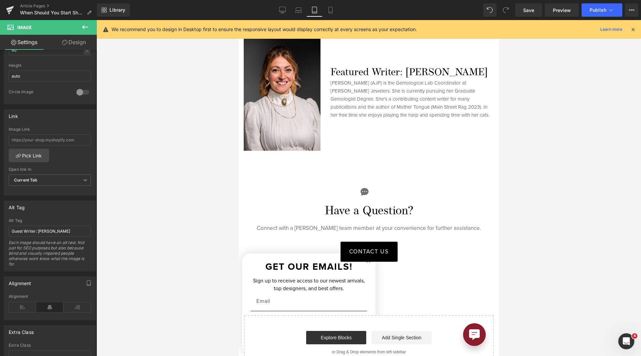
scroll to position [3333, 0]
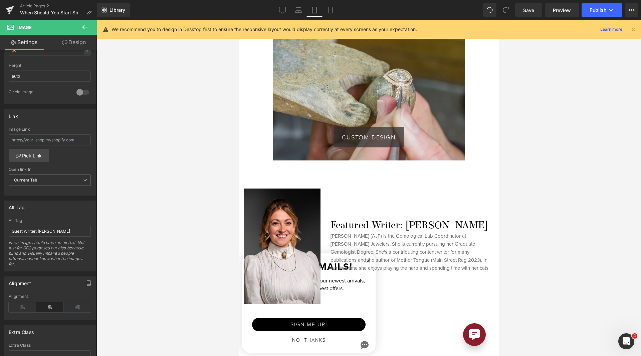
drag, startPoint x: 495, startPoint y: 56, endPoint x: 741, endPoint y: 302, distance: 347.9
click at [284, 16] on link "Desktop" at bounding box center [283, 9] width 16 height 13
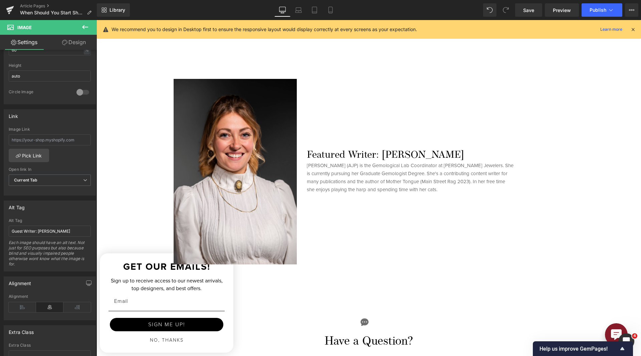
scroll to position [2698, 0]
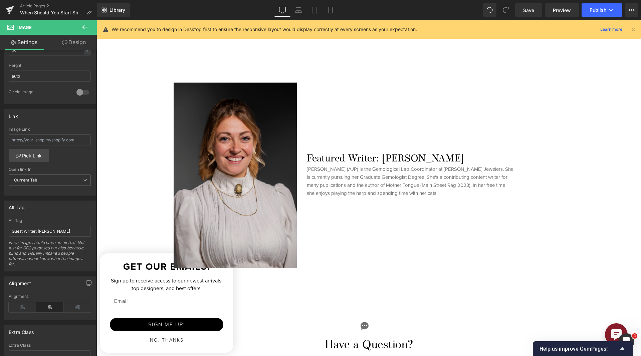
click at [264, 220] on img at bounding box center [236, 174] width 124 height 185
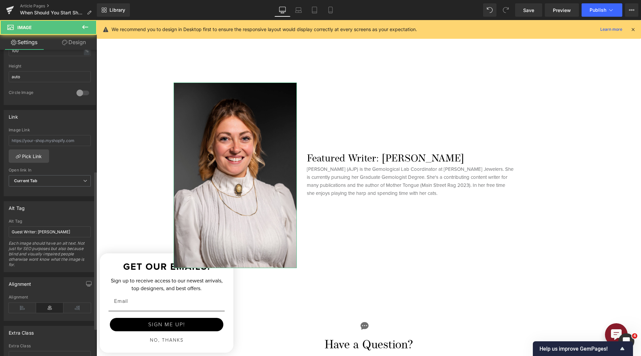
scroll to position [234, 0]
click at [295, 9] on link "Laptop" at bounding box center [299, 9] width 16 height 13
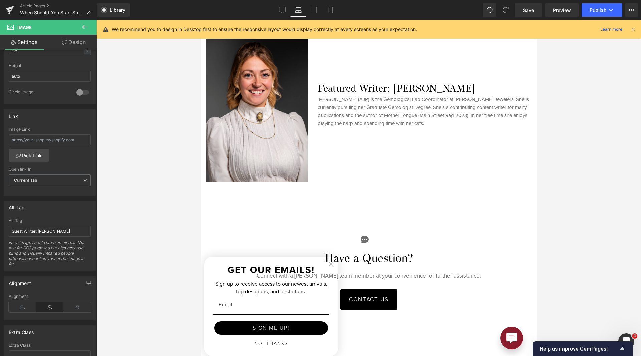
scroll to position [2625, 0]
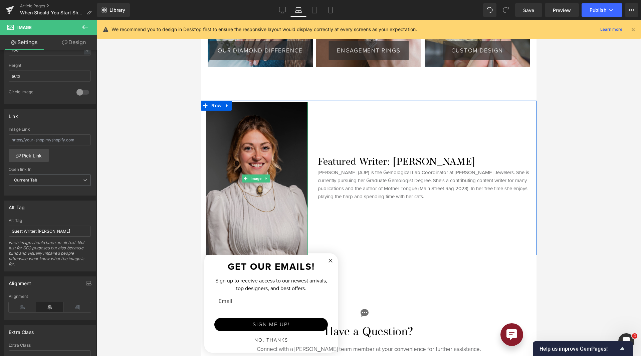
click at [283, 164] on img at bounding box center [257, 178] width 102 height 153
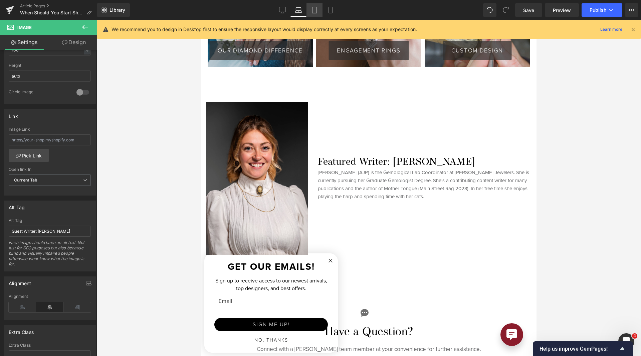
click at [311, 8] on icon at bounding box center [314, 10] width 7 height 7
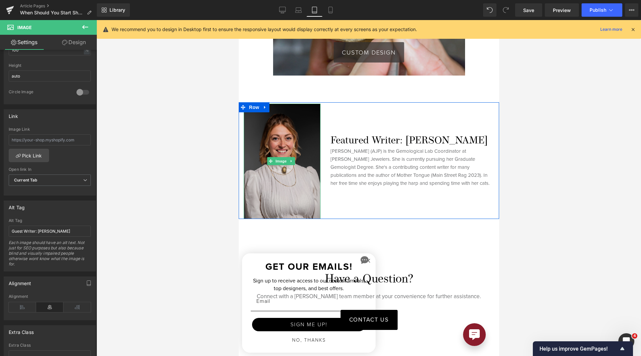
click at [301, 131] on img at bounding box center [281, 161] width 77 height 115
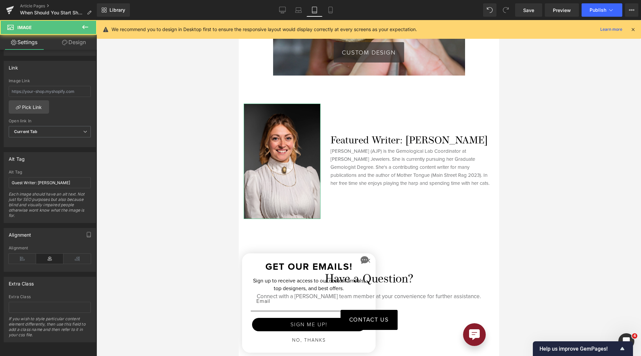
scroll to position [287, 0]
click at [326, 7] on link "Mobile" at bounding box center [331, 9] width 16 height 13
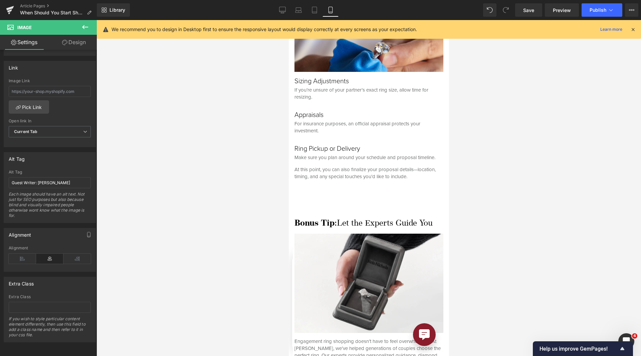
scroll to position [2468, 0]
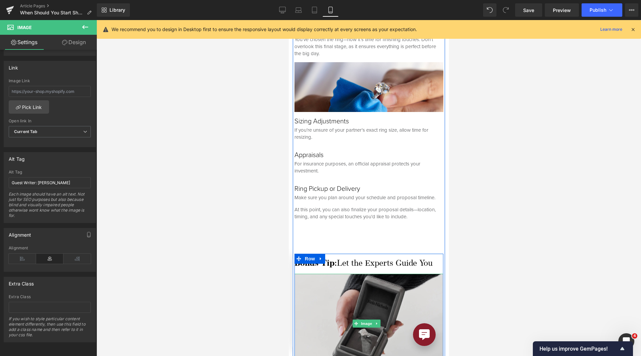
click at [302, 289] on img at bounding box center [368, 323] width 149 height 99
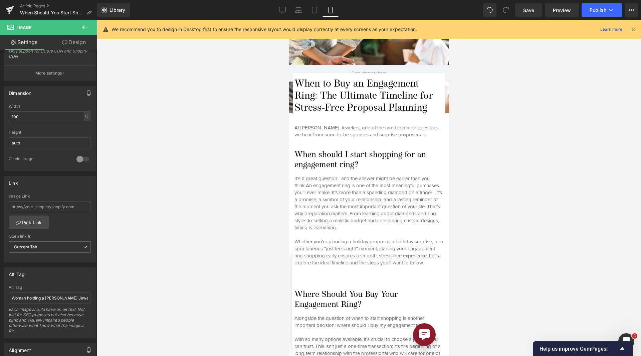
scroll to position [0, 0]
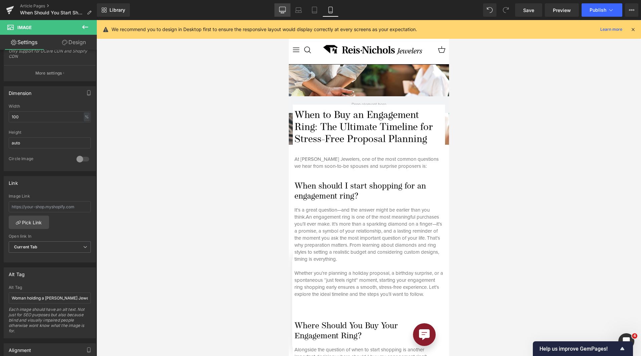
click at [282, 12] on icon at bounding box center [283, 9] width 6 height 5
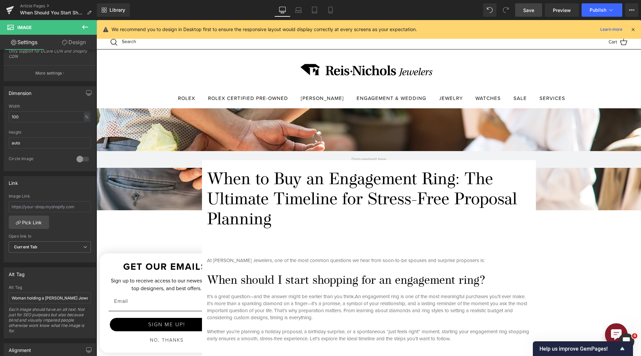
click at [532, 12] on span "Save" at bounding box center [528, 10] width 11 height 7
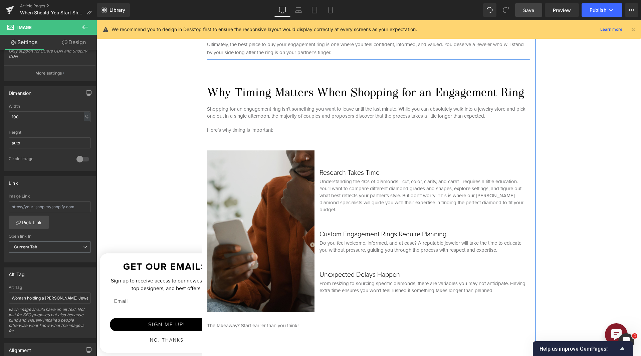
scroll to position [701, 0]
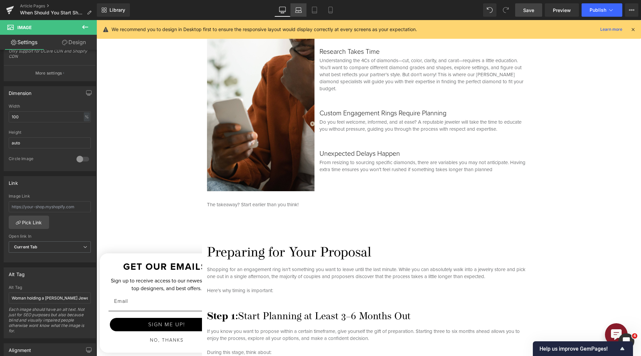
click at [303, 10] on link "Laptop" at bounding box center [299, 9] width 16 height 13
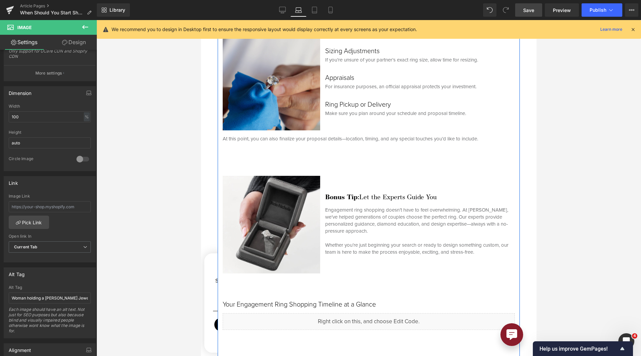
scroll to position [2071, 0]
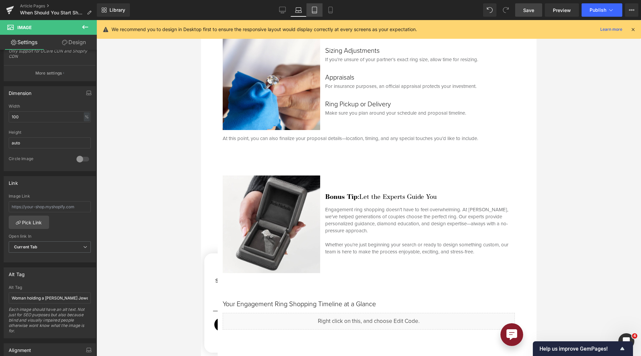
click at [318, 11] on link "Tablet" at bounding box center [315, 9] width 16 height 13
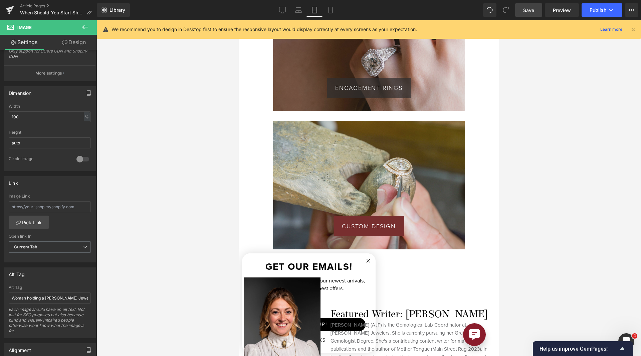
scroll to position [3340, 0]
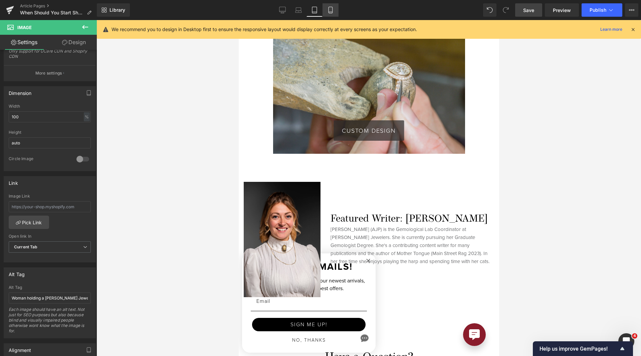
click at [333, 14] on link "Mobile" at bounding box center [331, 9] width 16 height 13
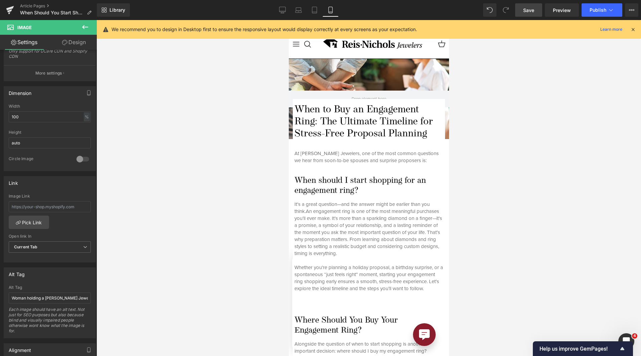
scroll to position [0, 0]
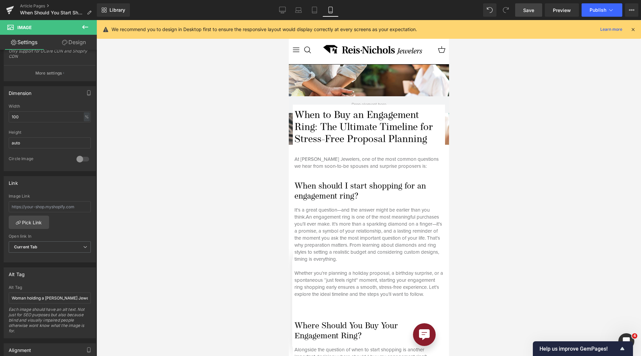
click at [523, 11] on link "Save" at bounding box center [528, 9] width 27 height 13
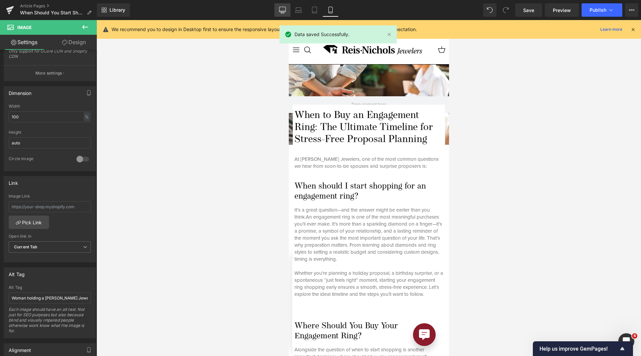
click at [279, 7] on link "Desktop" at bounding box center [283, 9] width 16 height 13
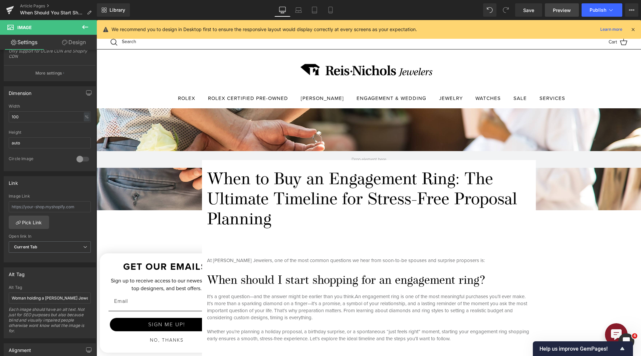
click at [559, 13] on span "Preview" at bounding box center [562, 10] width 18 height 7
